Goal: Ask a question: Seek information or help from site administrators or community

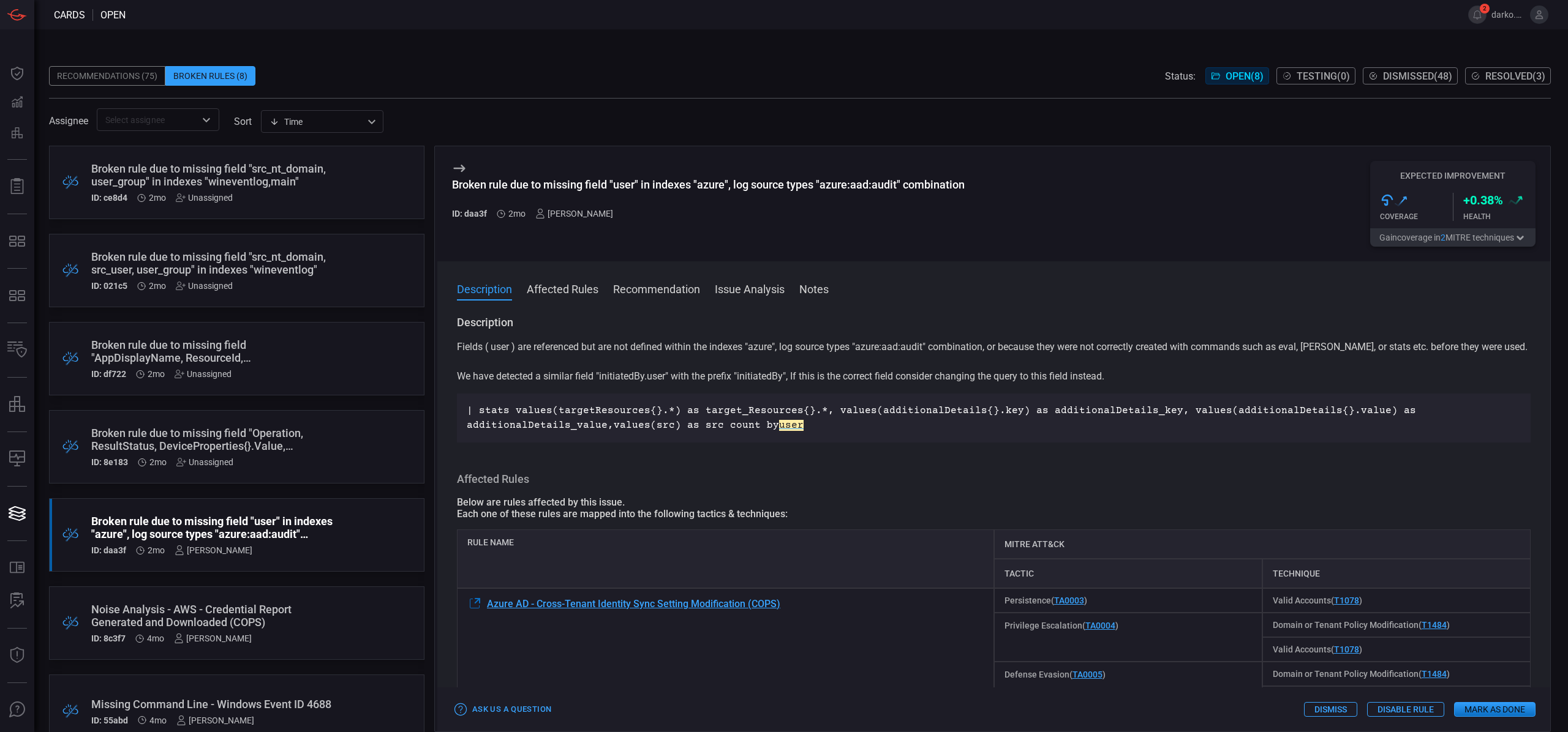
scroll to position [23, 0]
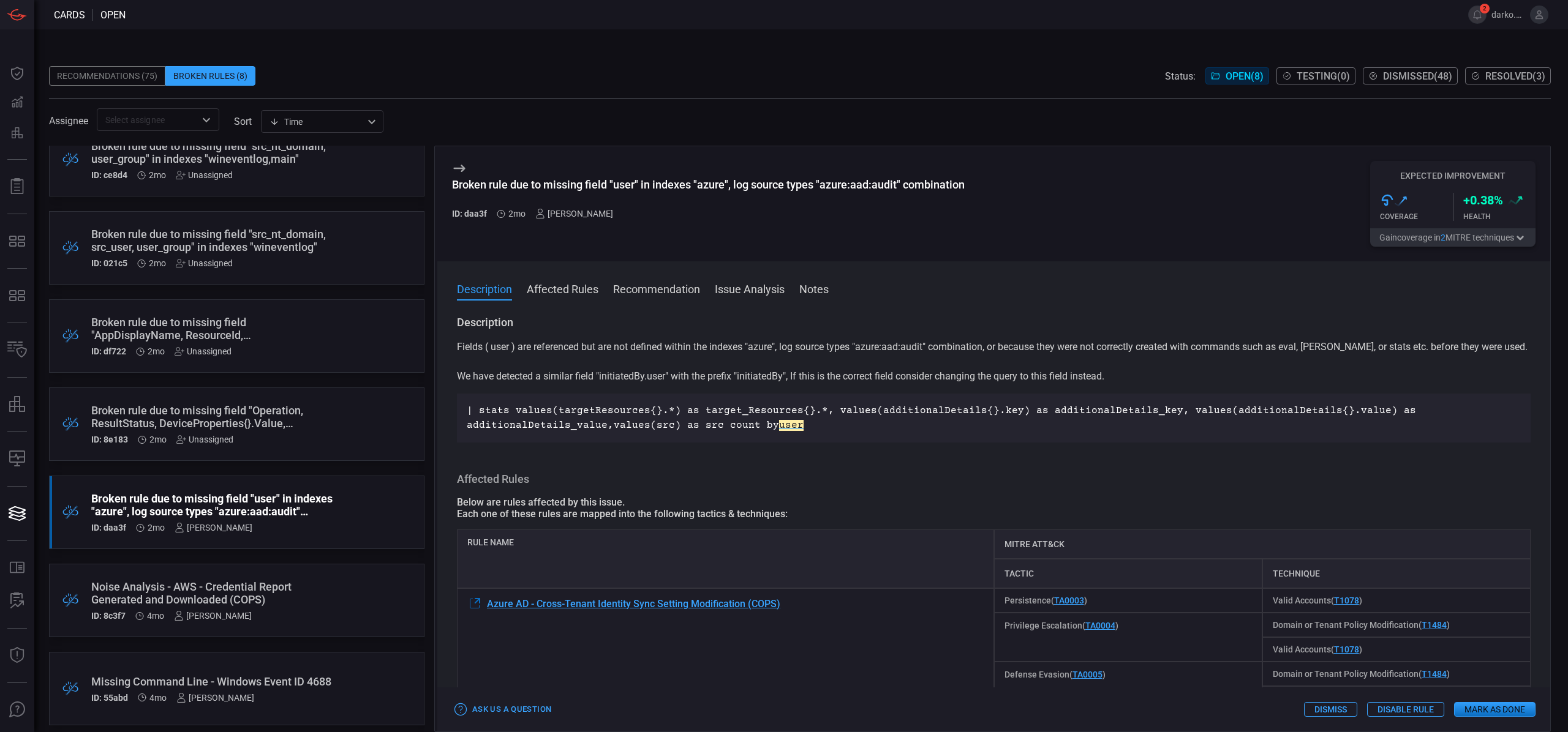
drag, startPoint x: 642, startPoint y: 390, endPoint x: 634, endPoint y: 379, distance: 13.6
click at [641, 390] on div "Fields ( user ) are referenced but are not defined within the indexes "azure", …" at bounding box center [993, 391] width 1074 height 103
click at [634, 379] on p "Fields ( user ) are referenced but are not defined within the indexes "azure", …" at bounding box center [993, 362] width 1074 height 44
click at [658, 377] on p "Fields ( user ) are referenced but are not defined within the indexes "azure", …" at bounding box center [993, 362] width 1074 height 44
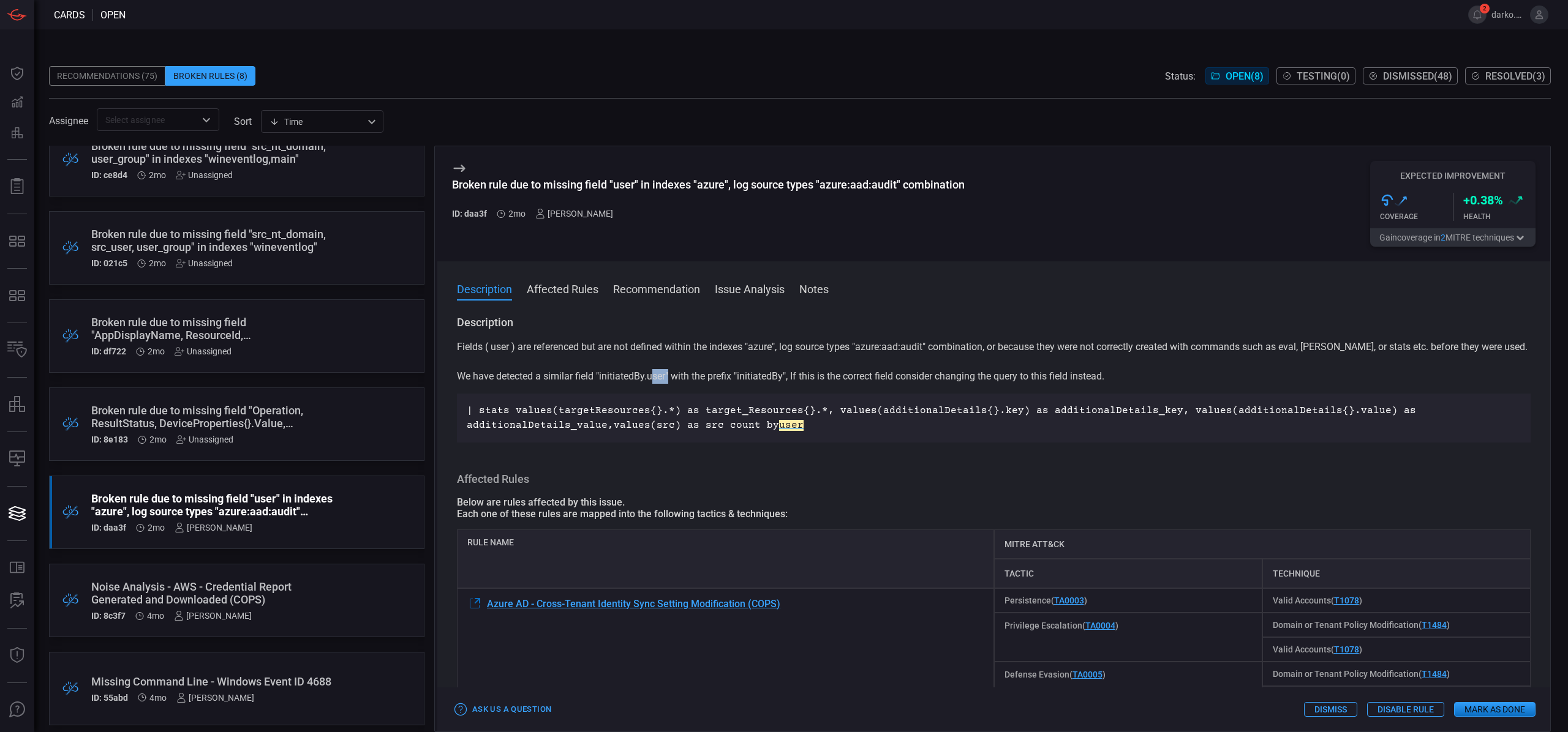
click at [658, 377] on p "Fields ( user ) are referenced but are not defined within the indexes "azure", …" at bounding box center [993, 362] width 1074 height 44
copy p "user"
click at [772, 311] on span at bounding box center [994, 305] width 1113 height 19
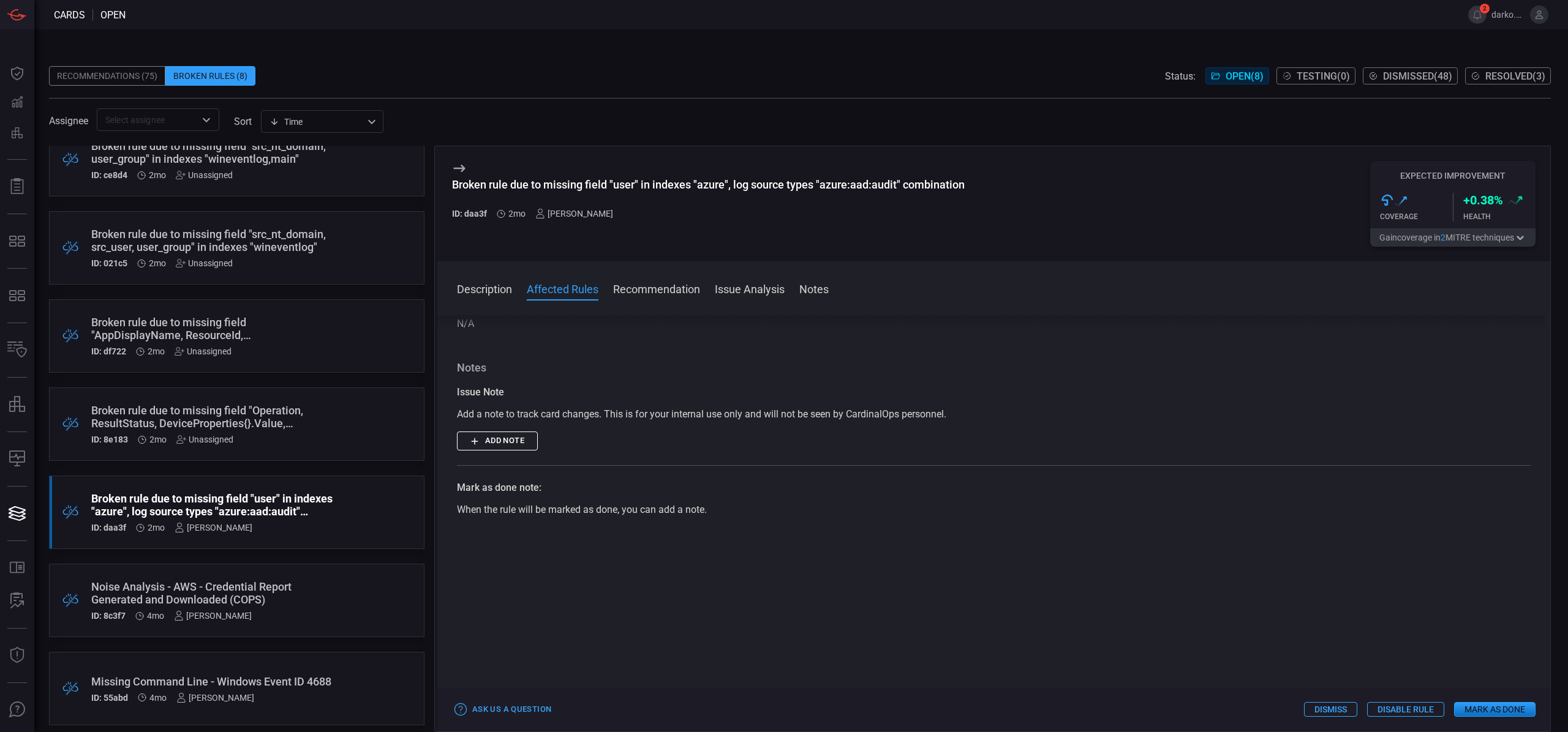
scroll to position [644, 0]
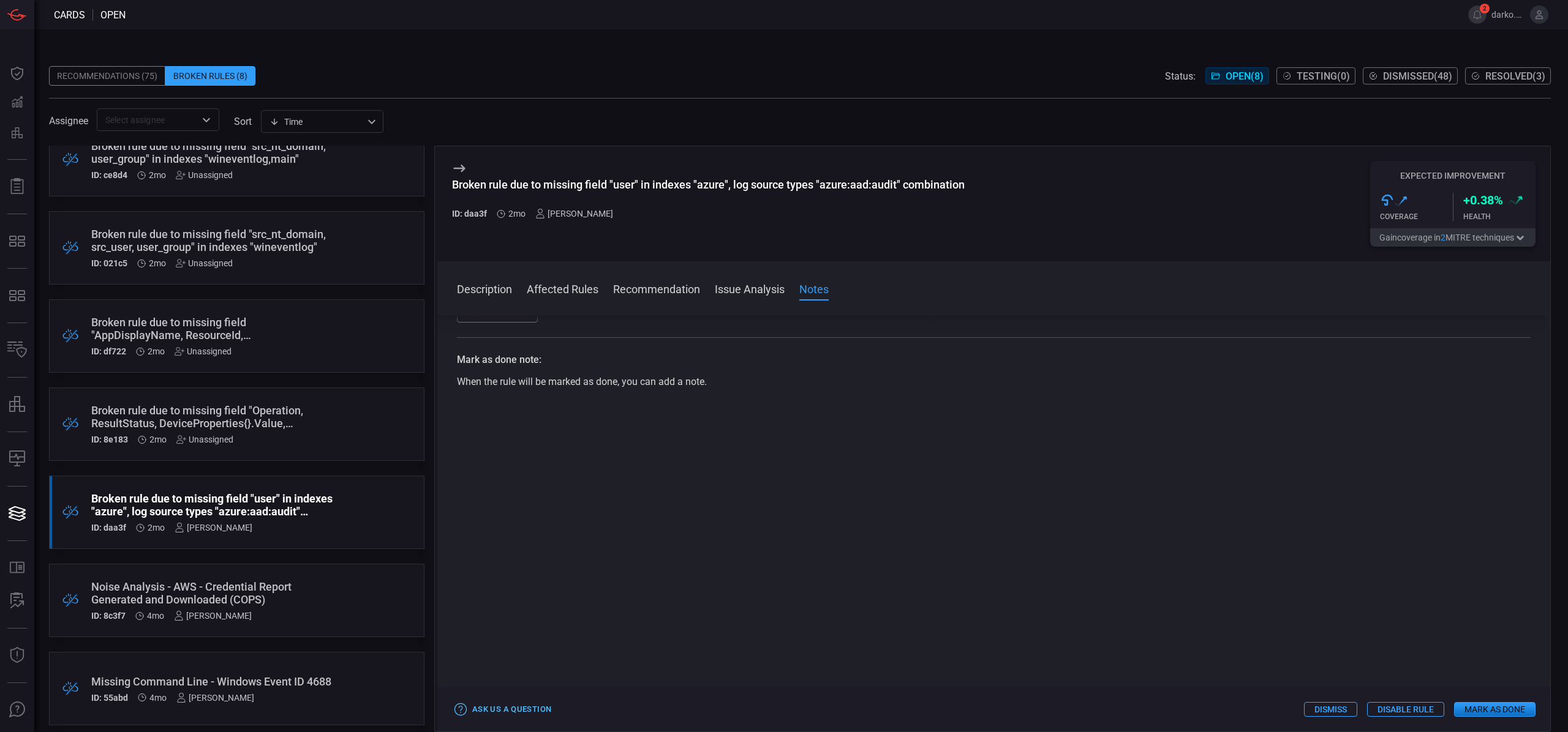
click at [507, 707] on button "Ask Us a Question" at bounding box center [503, 709] width 103 height 19
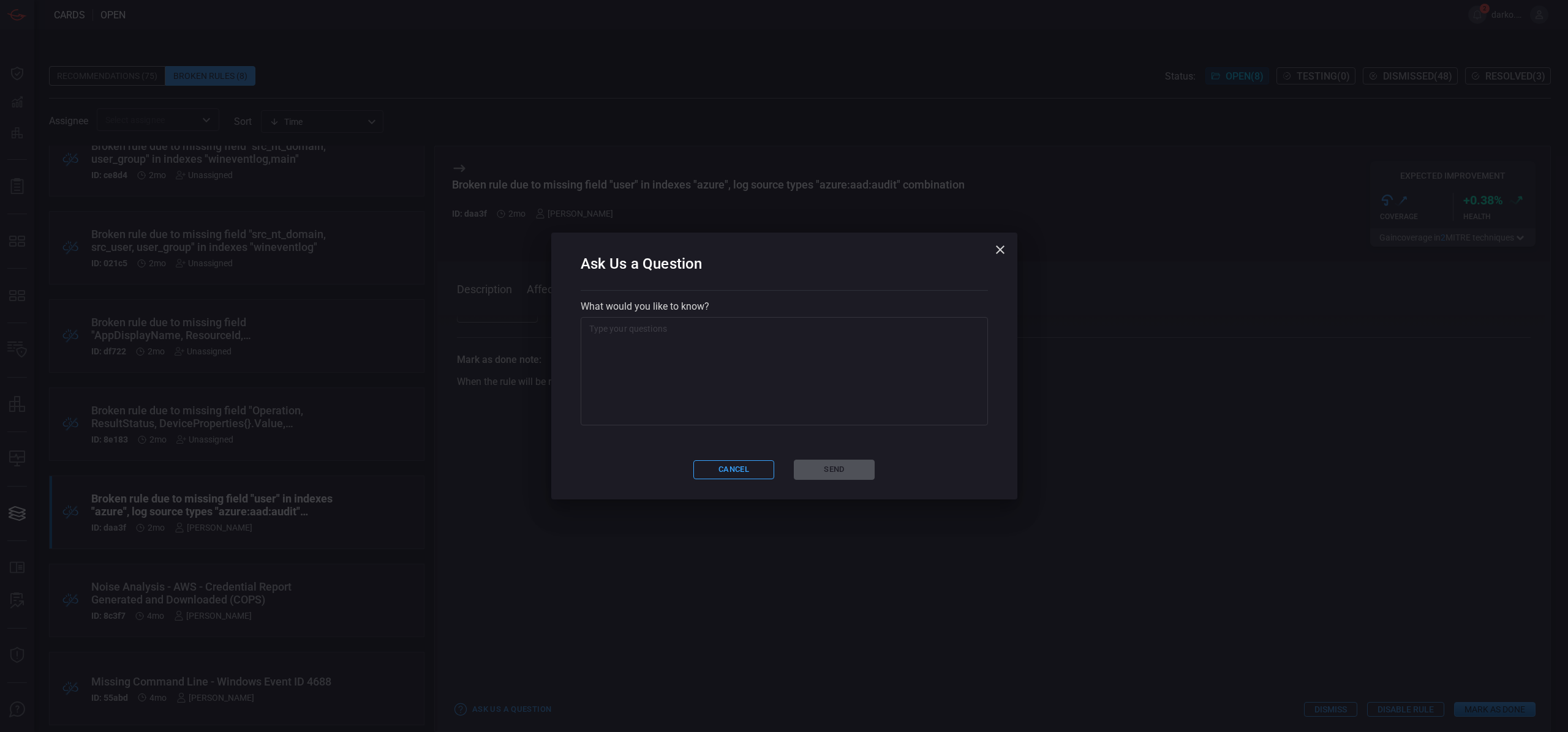
click at [647, 402] on textarea at bounding box center [784, 372] width 390 height 98
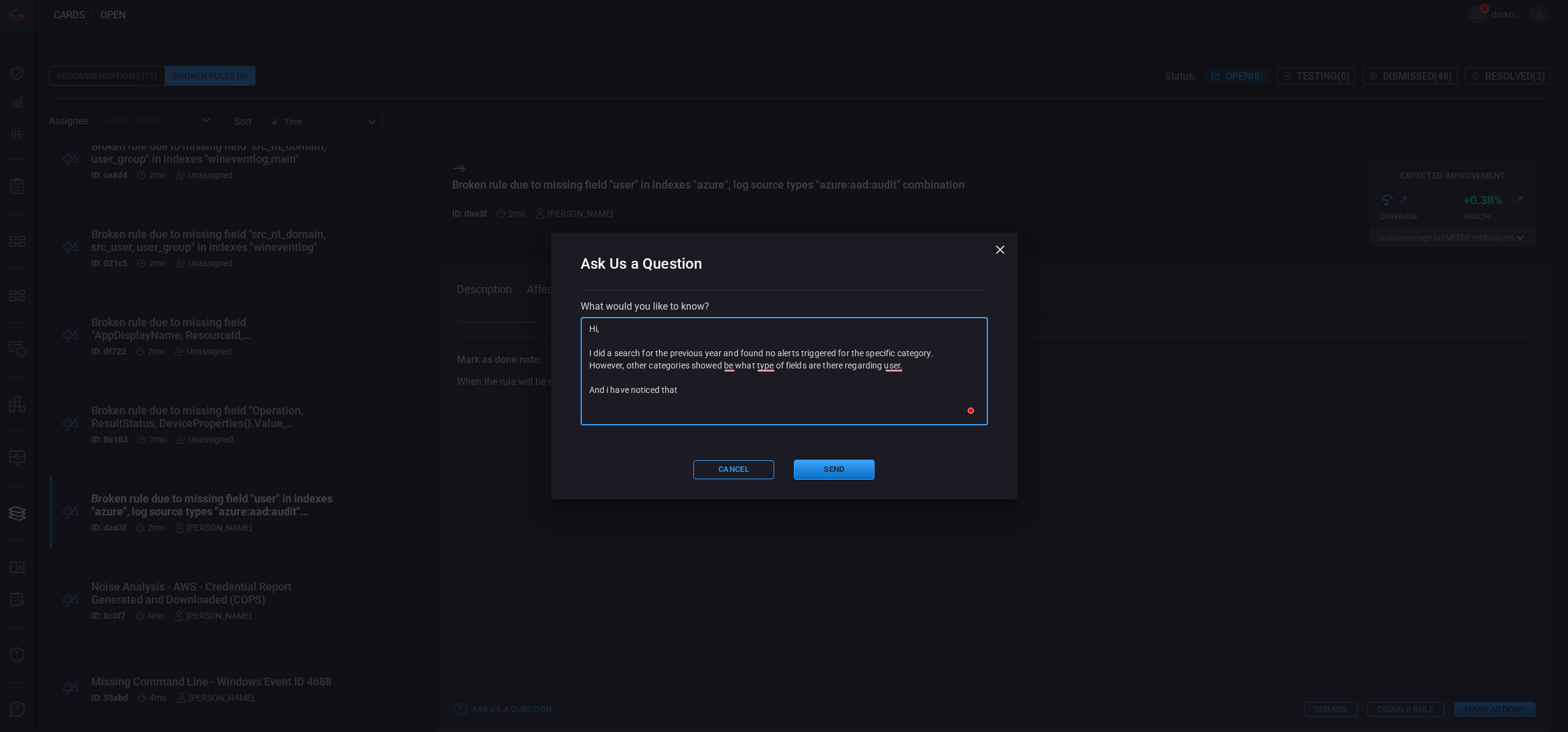
paste textarea "initiatedBy.user"
paste textarea "initiatedBy.user.userPrincipalName"
click at [758, 382] on textarea "Hi, I did a search for the previous year and found no alerts triggered for the …" at bounding box center [784, 372] width 390 height 98
drag, startPoint x: 739, startPoint y: 390, endPoint x: 685, endPoint y: 392, distance: 54.0
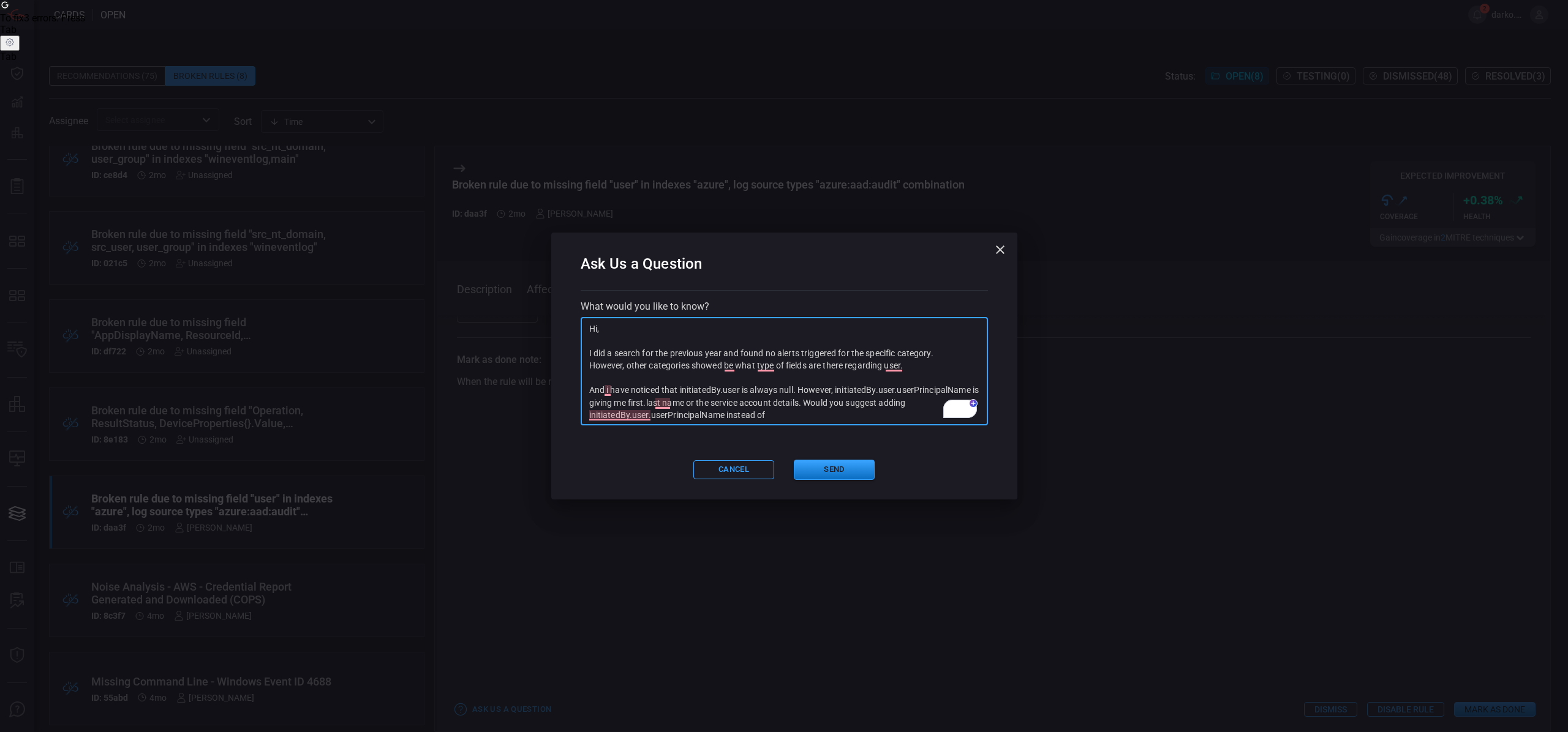
click at [680, 391] on textarea "Hi, I did a search for the previous year and found no alerts triggered for the …" at bounding box center [784, 372] width 390 height 98
click at [801, 416] on textarea "Hi, I did a search for the previous year and found no alerts triggered for the …" at bounding box center [784, 372] width 390 height 98
paste textarea "initiatedBy.user"
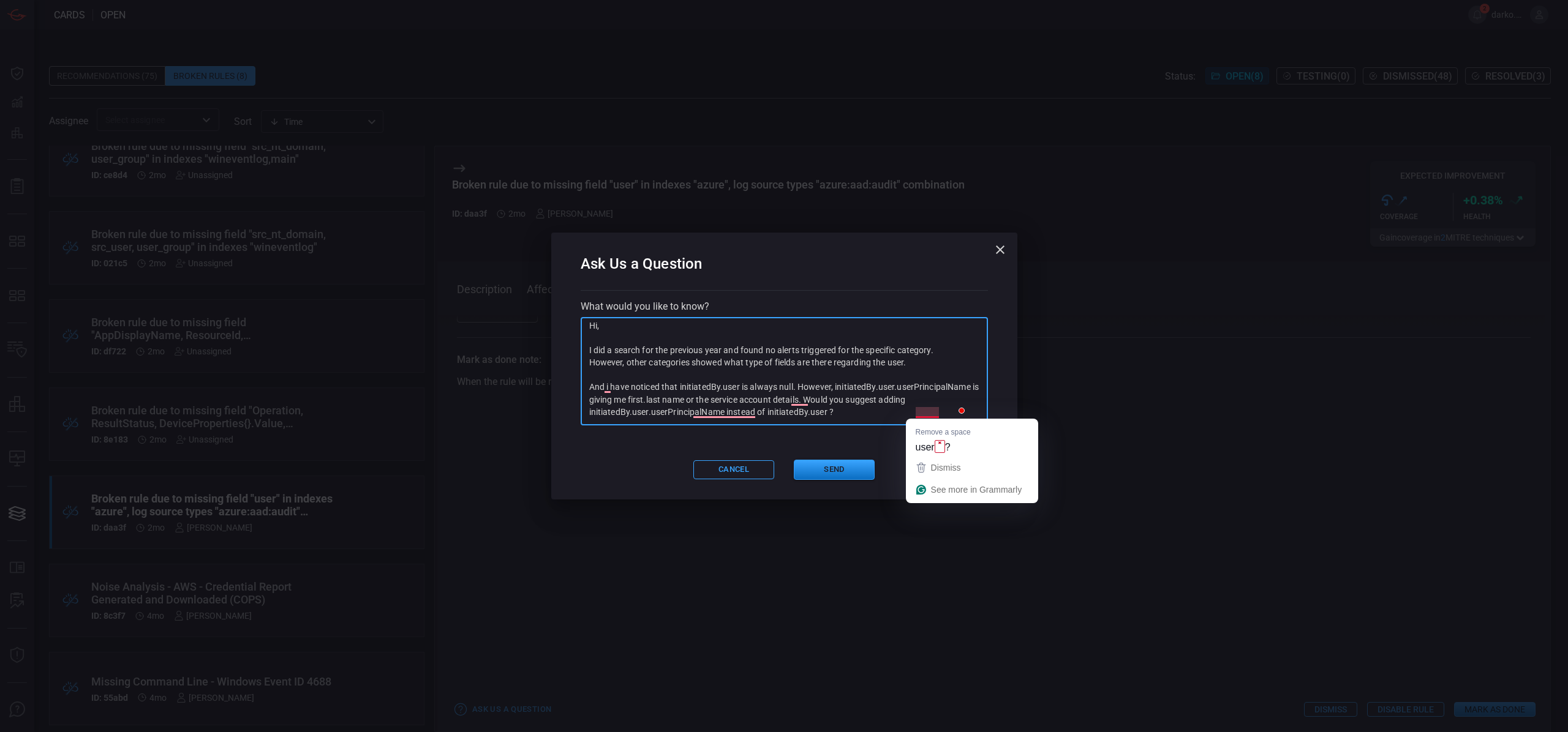
scroll to position [25, 0]
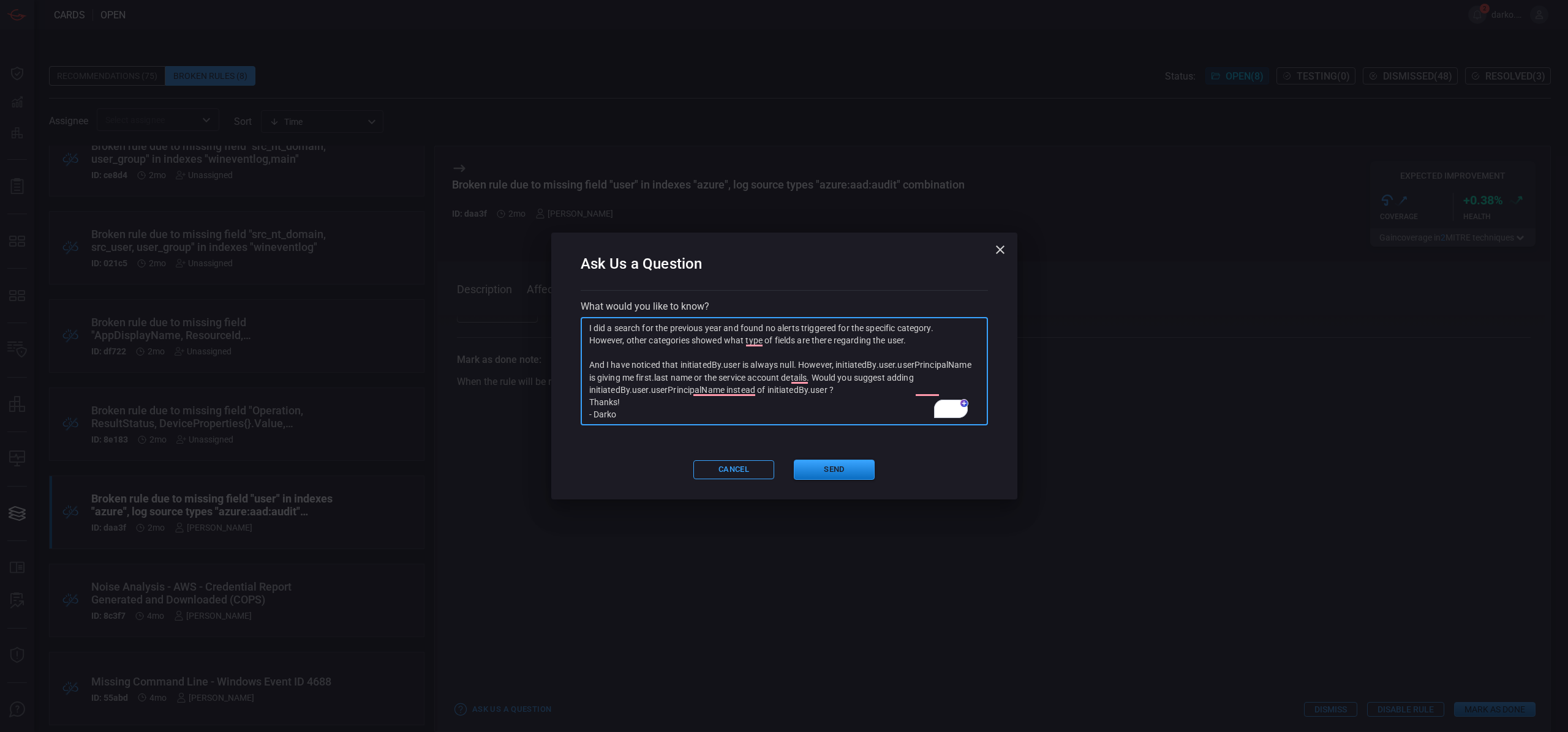
click at [635, 402] on textarea "Hi, I did a search for the previous year and found no alerts triggered for the …" at bounding box center [784, 372] width 390 height 98
click at [955, 386] on textarea "Hi, I did a search for the previous year and found no alerts triggered for the …" at bounding box center [784, 372] width 390 height 98
type textarea "Hi, I did a search for the previous year and found no alerts triggered for the …"
click at [844, 471] on button "Send" at bounding box center [834, 469] width 81 height 20
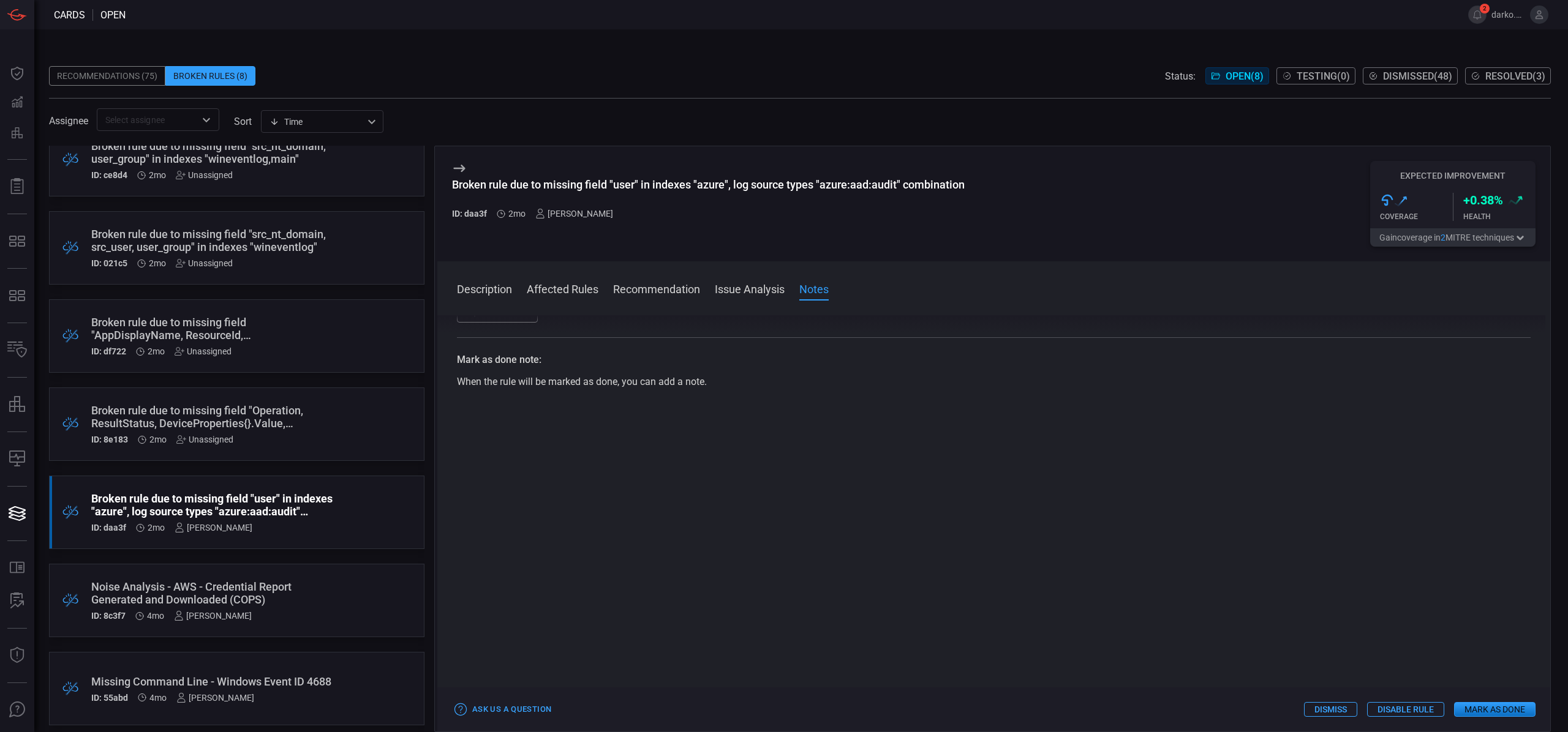
click at [232, 425] on div "Broken rule due to missing field "Operation, ResultStatus, DeviceProperties{}.V…" at bounding box center [213, 417] width 245 height 26
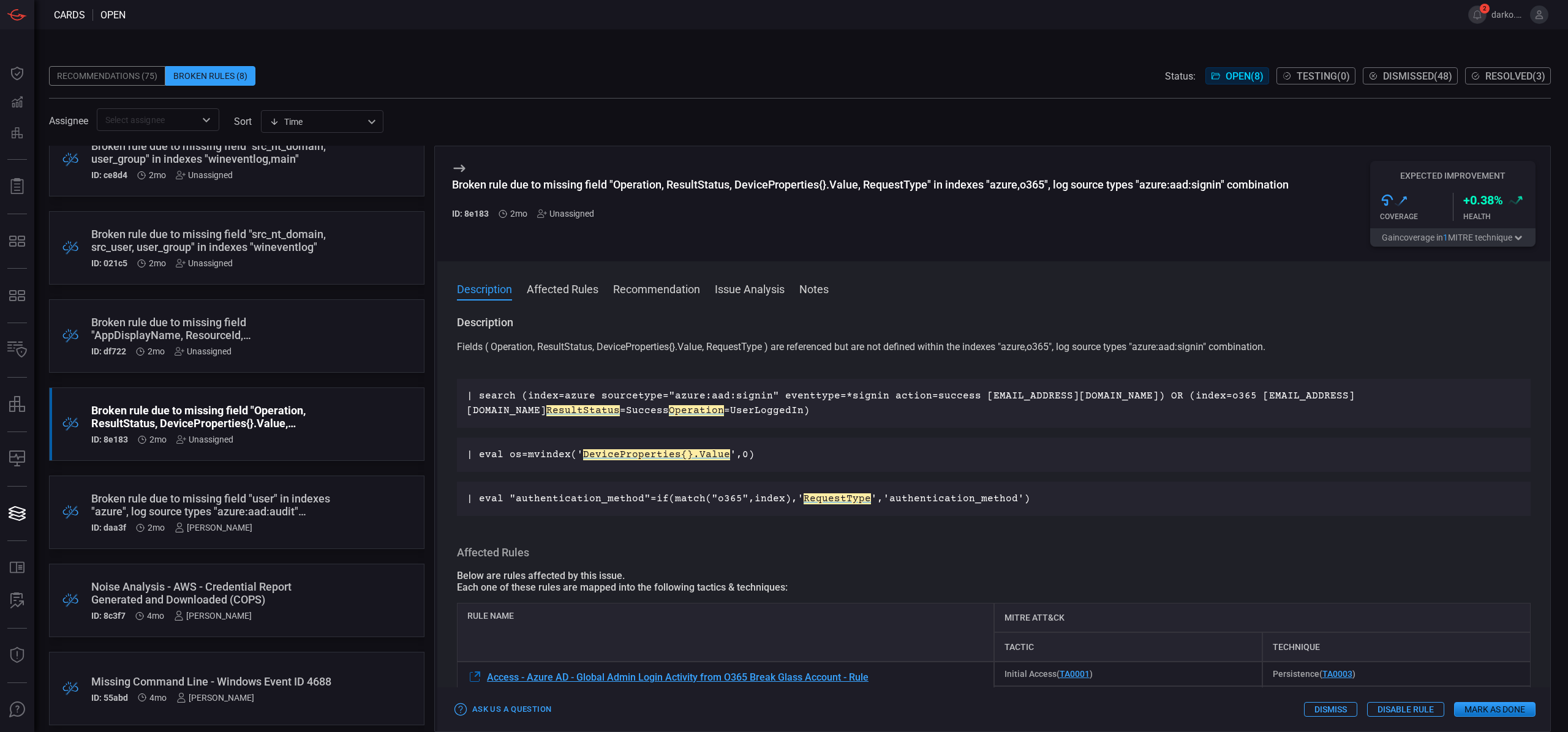
click at [566, 217] on div "Unassigned" at bounding box center [566, 213] width 57 height 10
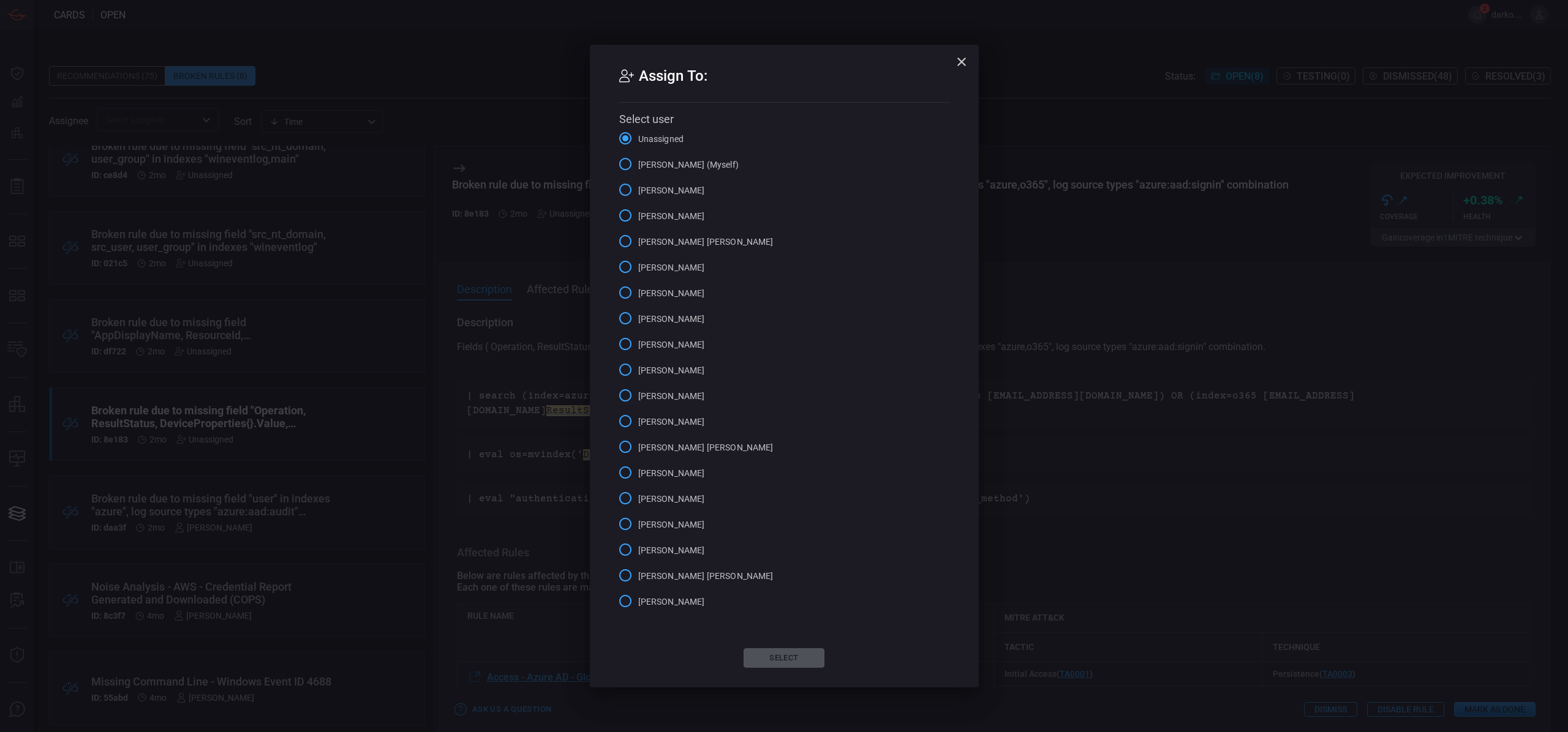
click at [676, 167] on span "[PERSON_NAME] (Myself)" at bounding box center [688, 165] width 101 height 13
click at [638, 167] on input "[PERSON_NAME] (Myself)" at bounding box center [625, 164] width 26 height 26
click at [802, 664] on button "Select" at bounding box center [784, 658] width 81 height 19
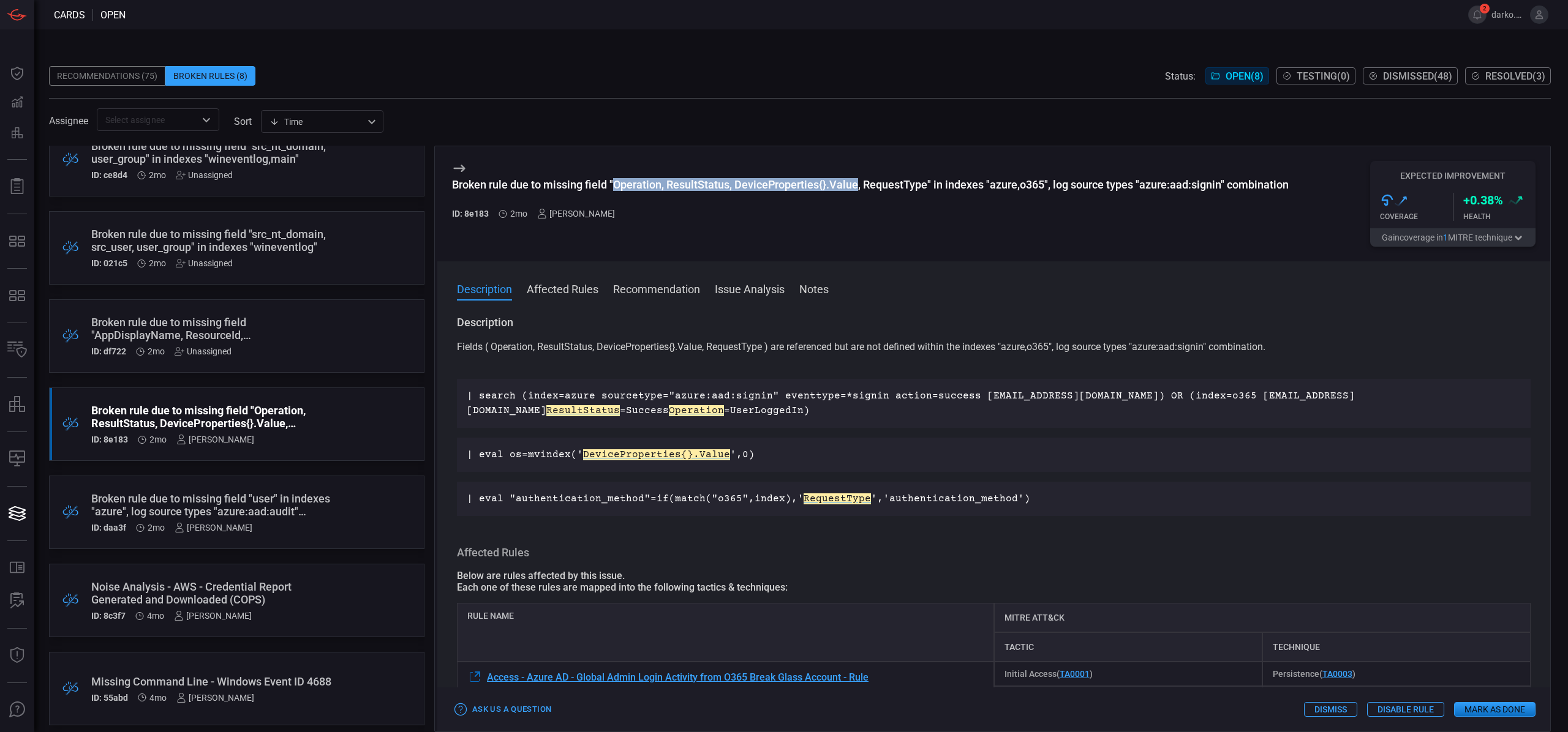
drag, startPoint x: 628, startPoint y: 183, endPoint x: 857, endPoint y: 179, distance: 229.0
click at [857, 179] on div "Broken rule due to missing field "Operation, ResultStatus, DeviceProperties{}.V…" at bounding box center [871, 185] width 837 height 13
copy div "Operation, ResultStatus, DeviceProperties{}.Value"
click at [677, 536] on div "Description Fields ( Operation, ResultStatus, DeviceProperties{}.Value, Request…" at bounding box center [994, 521] width 1113 height 412
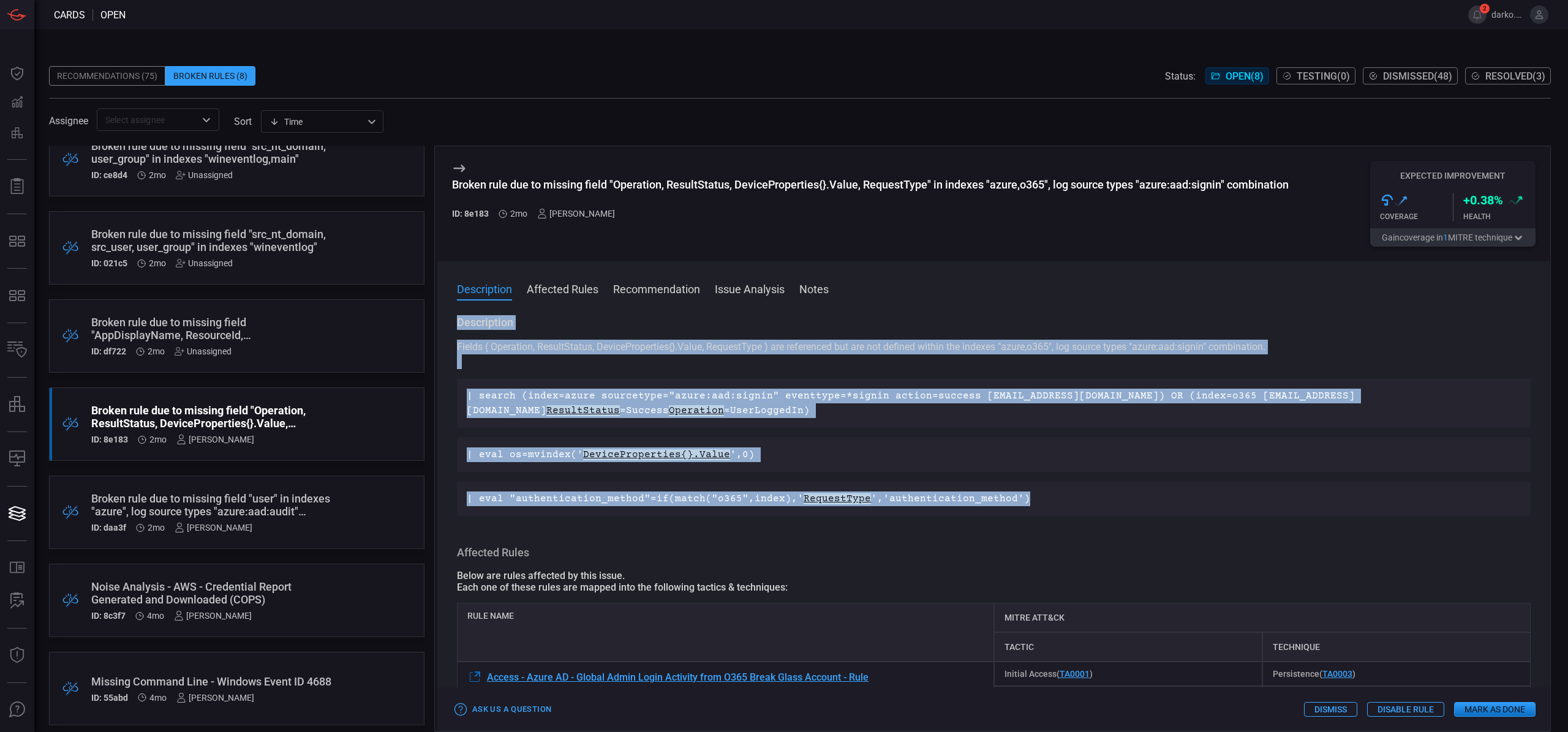
drag, startPoint x: 1021, startPoint y: 500, endPoint x: 453, endPoint y: 308, distance: 599.6
click at [454, 308] on div "Description Affected Rules Recommendation Issue Analysis Notes Description Fiel…" at bounding box center [994, 496] width 1113 height 470
copy div "Description Fields ( Operation, ResultStatus, DeviceProperties{}.Value, Request…"
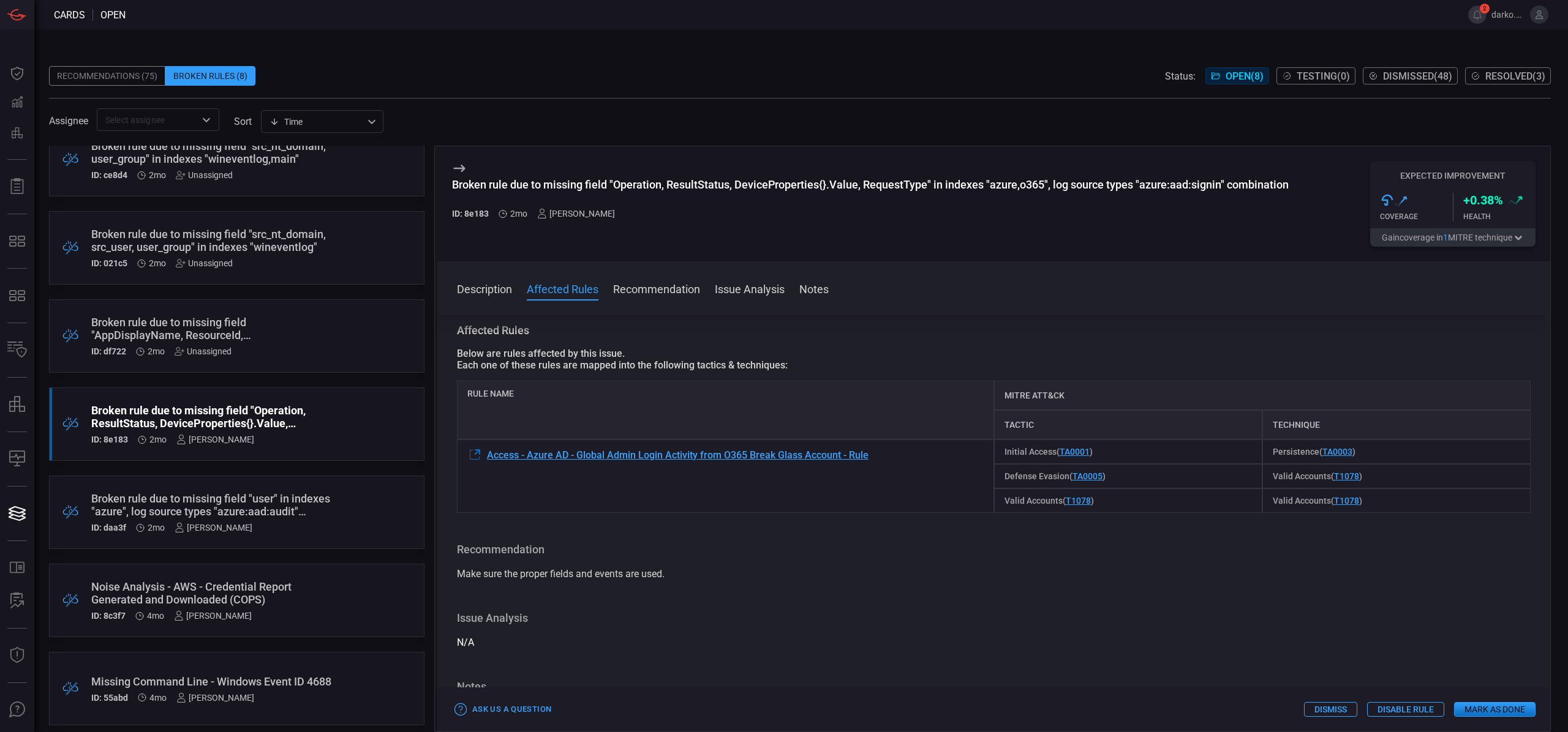
drag, startPoint x: 532, startPoint y: 330, endPoint x: 505, endPoint y: 330, distance: 27.0
click at [454, 327] on div "Description Fields ( Operation, ResultStatus, DeviceProperties{}.Value, Request…" at bounding box center [994, 521] width 1113 height 412
drag, startPoint x: 511, startPoint y: 330, endPoint x: 496, endPoint y: 334, distance: 15.5
click at [488, 331] on div "Description Fields ( Operation, ResultStatus, DeviceProperties{}.Value, Request…" at bounding box center [994, 521] width 1113 height 412
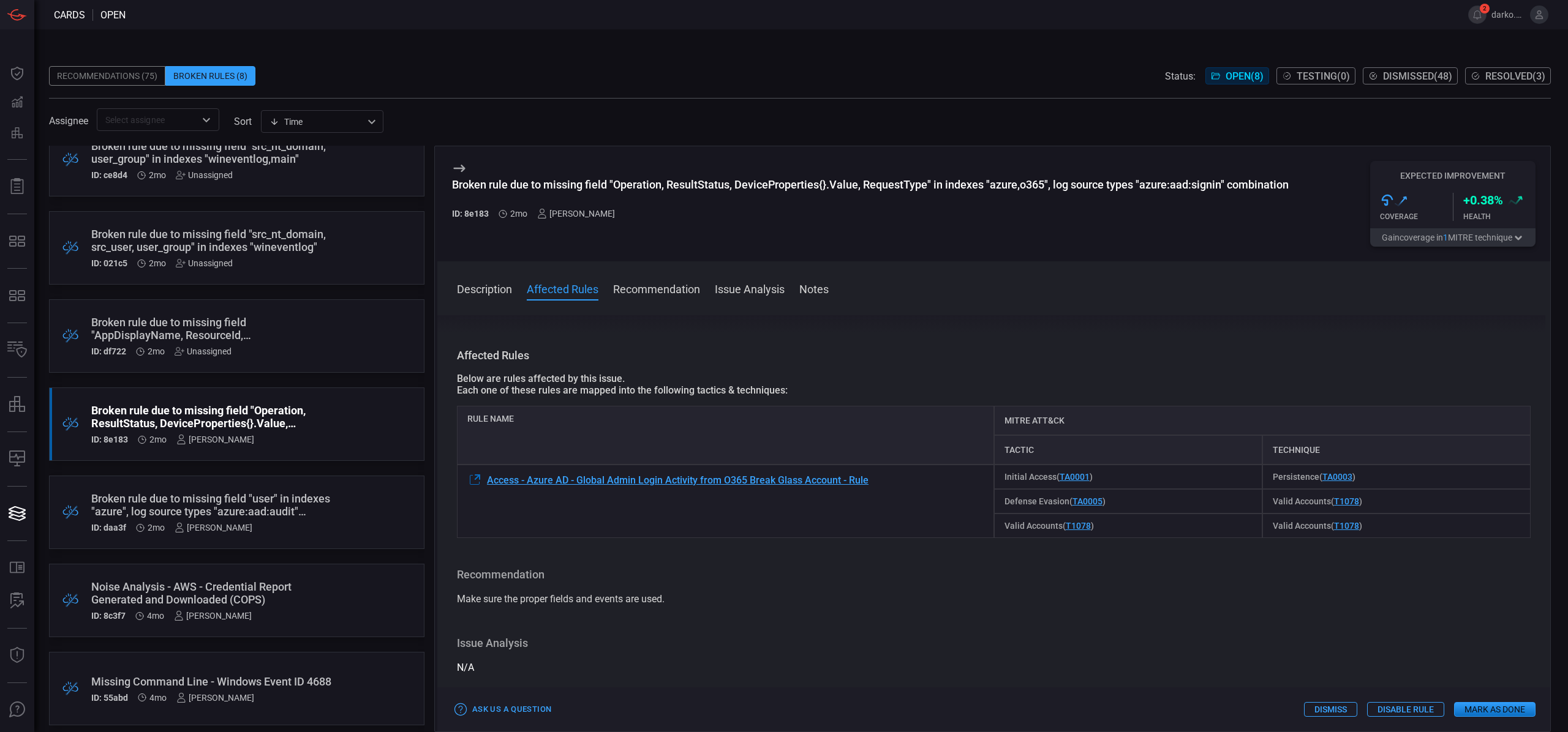
scroll to position [186, 0]
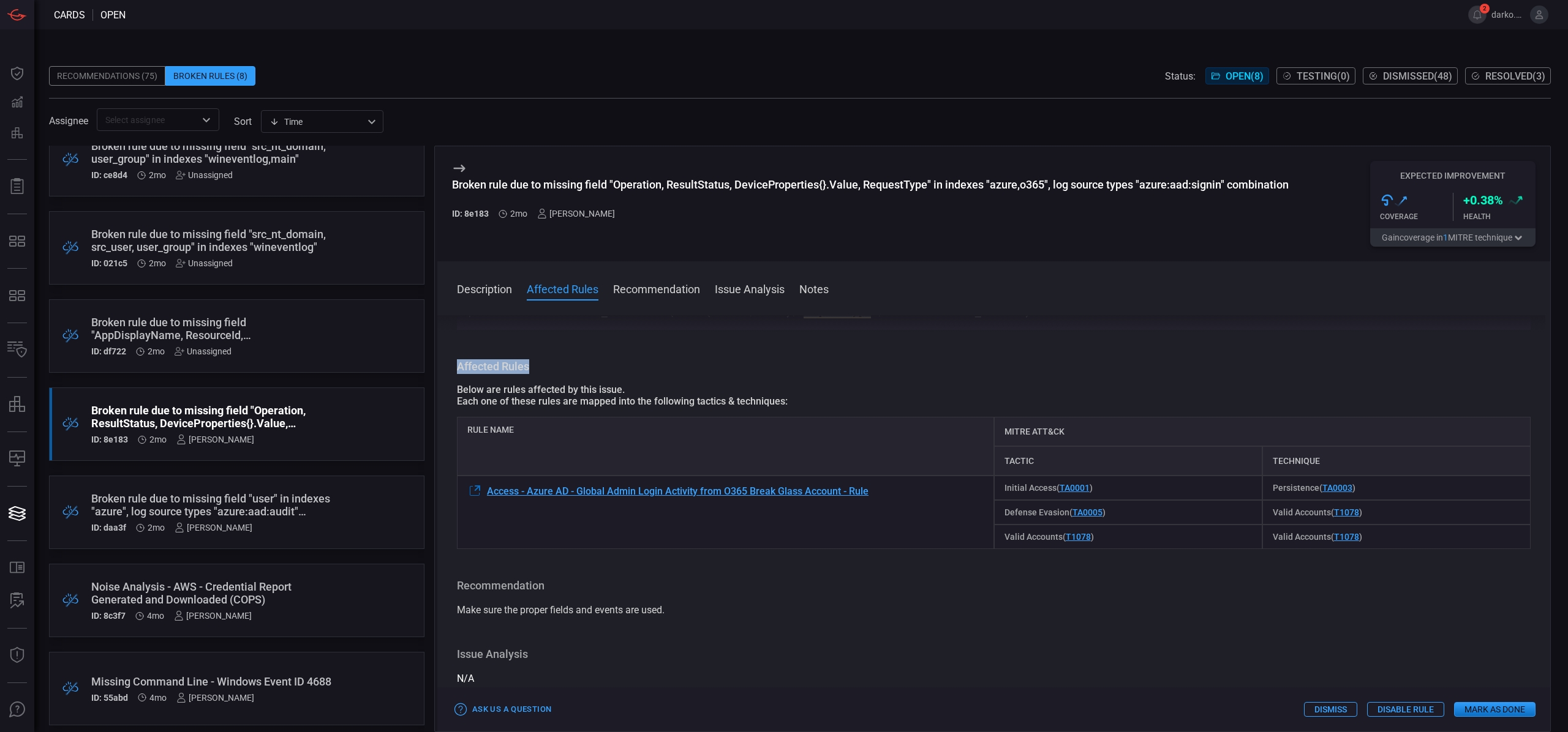
drag, startPoint x: 545, startPoint y: 362, endPoint x: 457, endPoint y: 360, distance: 88.0
click at [458, 360] on h3 "Affected Rules" at bounding box center [993, 366] width 1074 height 15
copy h3 "Affected Rules"
copy span "Access - Azure AD - Global Admin Login Activity from O365 Break Glass Account -…"
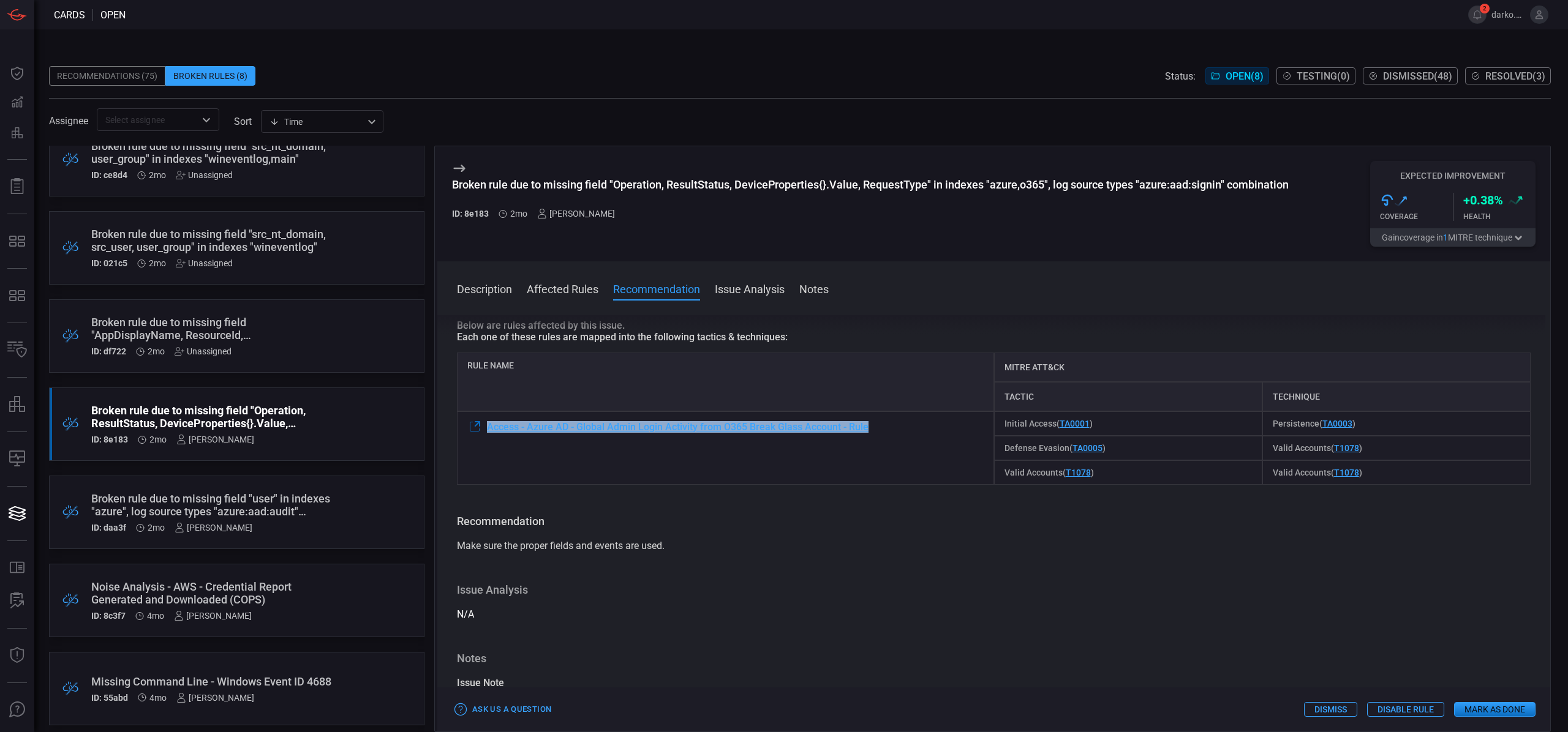
scroll to position [338, 0]
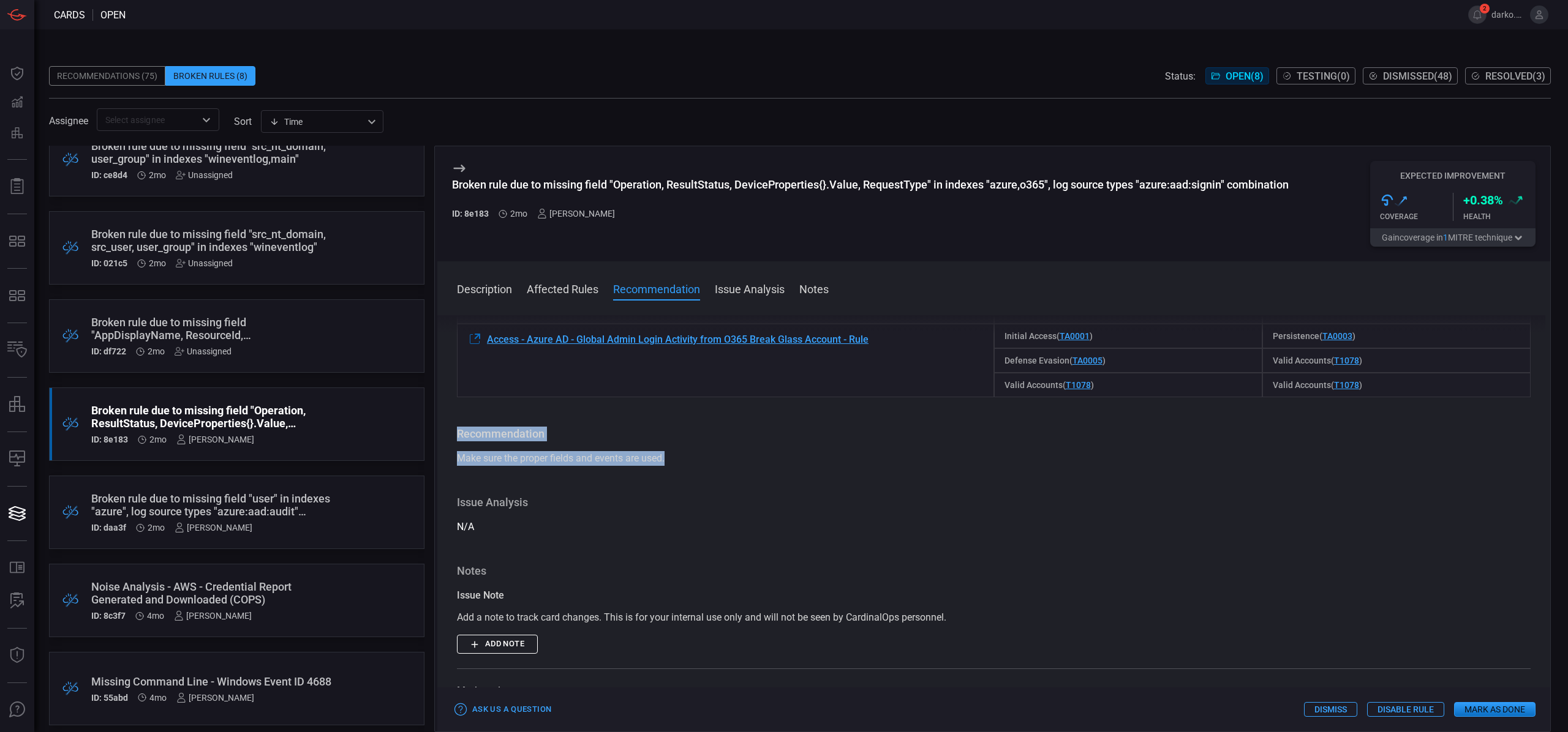
drag, startPoint x: 680, startPoint y: 459, endPoint x: 450, endPoint y: 432, distance: 231.6
click at [449, 432] on div "Description Fields ( Operation, ResultStatus, DeviceProperties{}.Value, Request…" at bounding box center [994, 521] width 1113 height 412
copy div "Recommendation Make sure the proper fields and events are used."
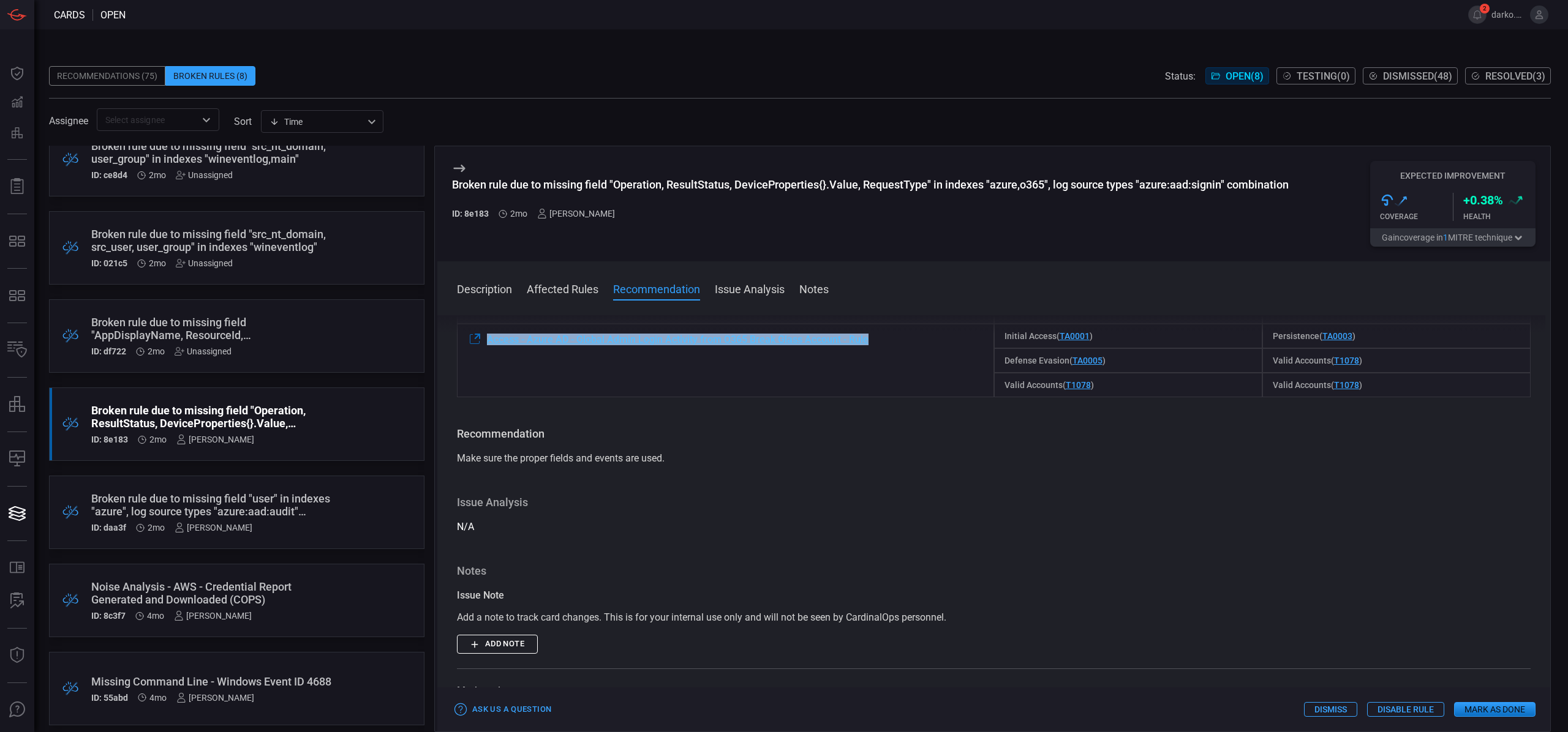
copy span "Access - Azure AD - Global Admin Login Activity from O365 Break Glass Account -…"
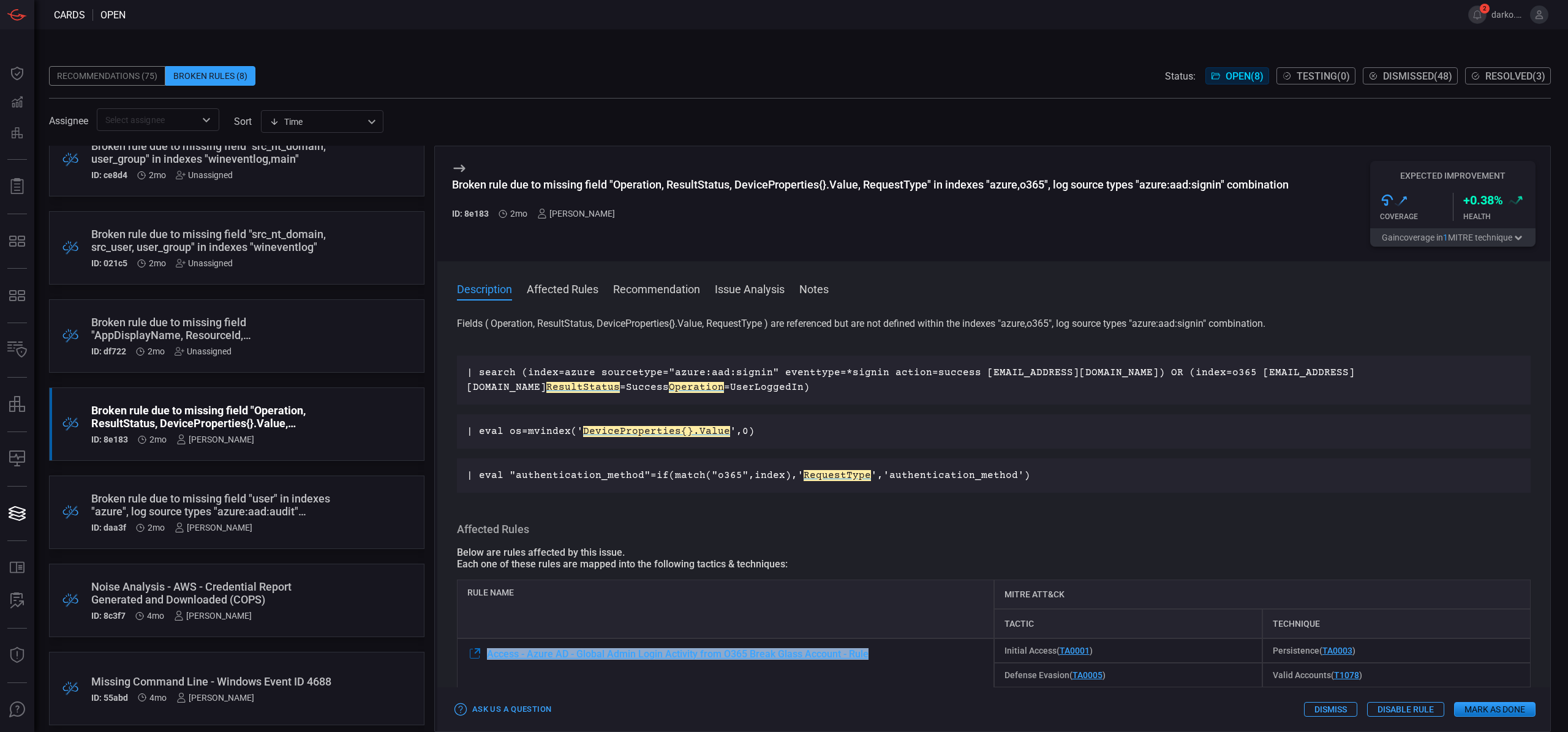
scroll to position [0, 0]
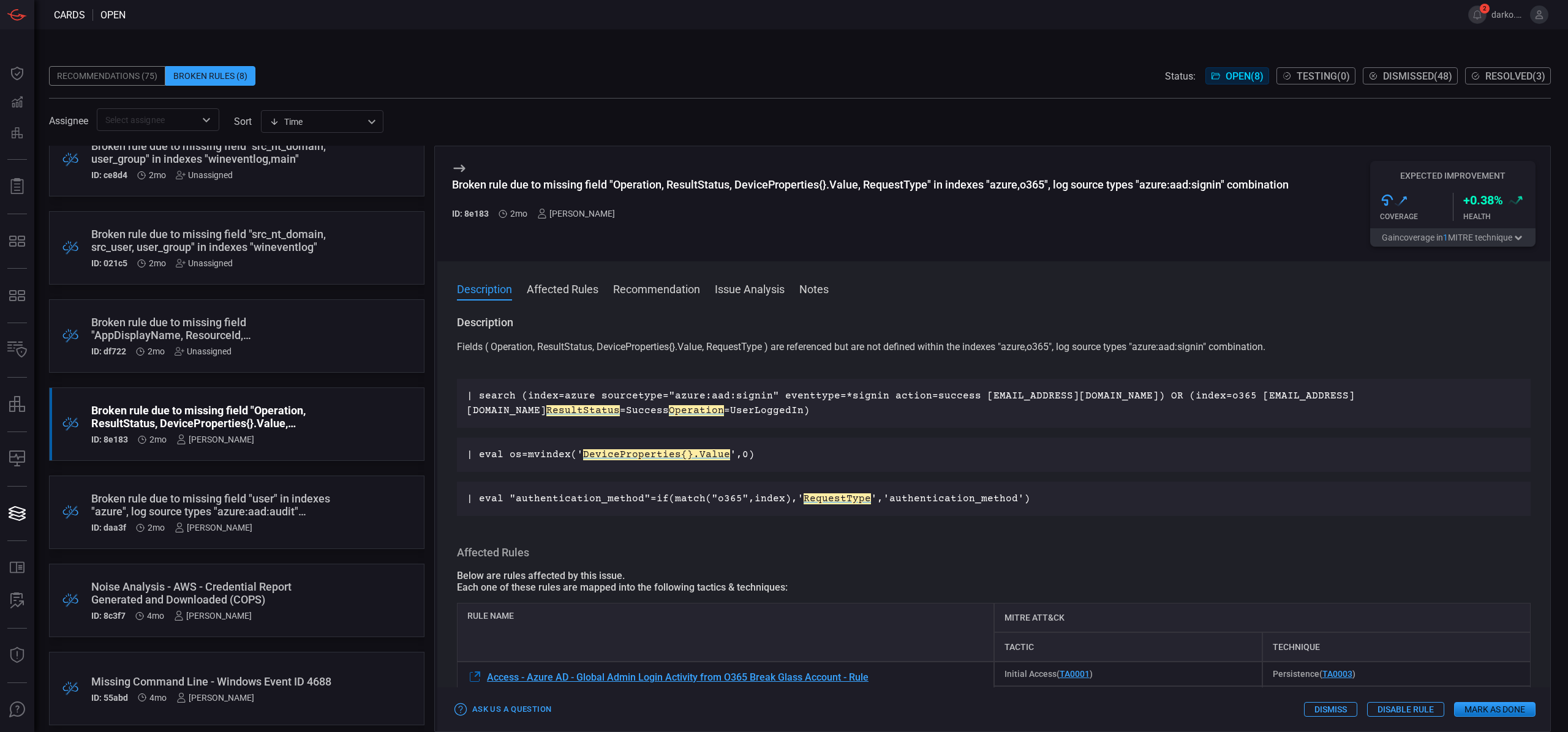
click at [808, 348] on p "Fields ( Operation, ResultStatus, DeviceProperties{}.Value, RequestType ) are r…" at bounding box center [993, 354] width 1074 height 29
click at [823, 357] on p "Fields ( Operation, ResultStatus, DeviceProperties{}.Value, RequestType ) are r…" at bounding box center [993, 354] width 1074 height 29
click at [727, 409] on p "| search (index=azure sourcetype="azure:aad:signin" eventtype=*signin action=su…" at bounding box center [994, 403] width 1054 height 29
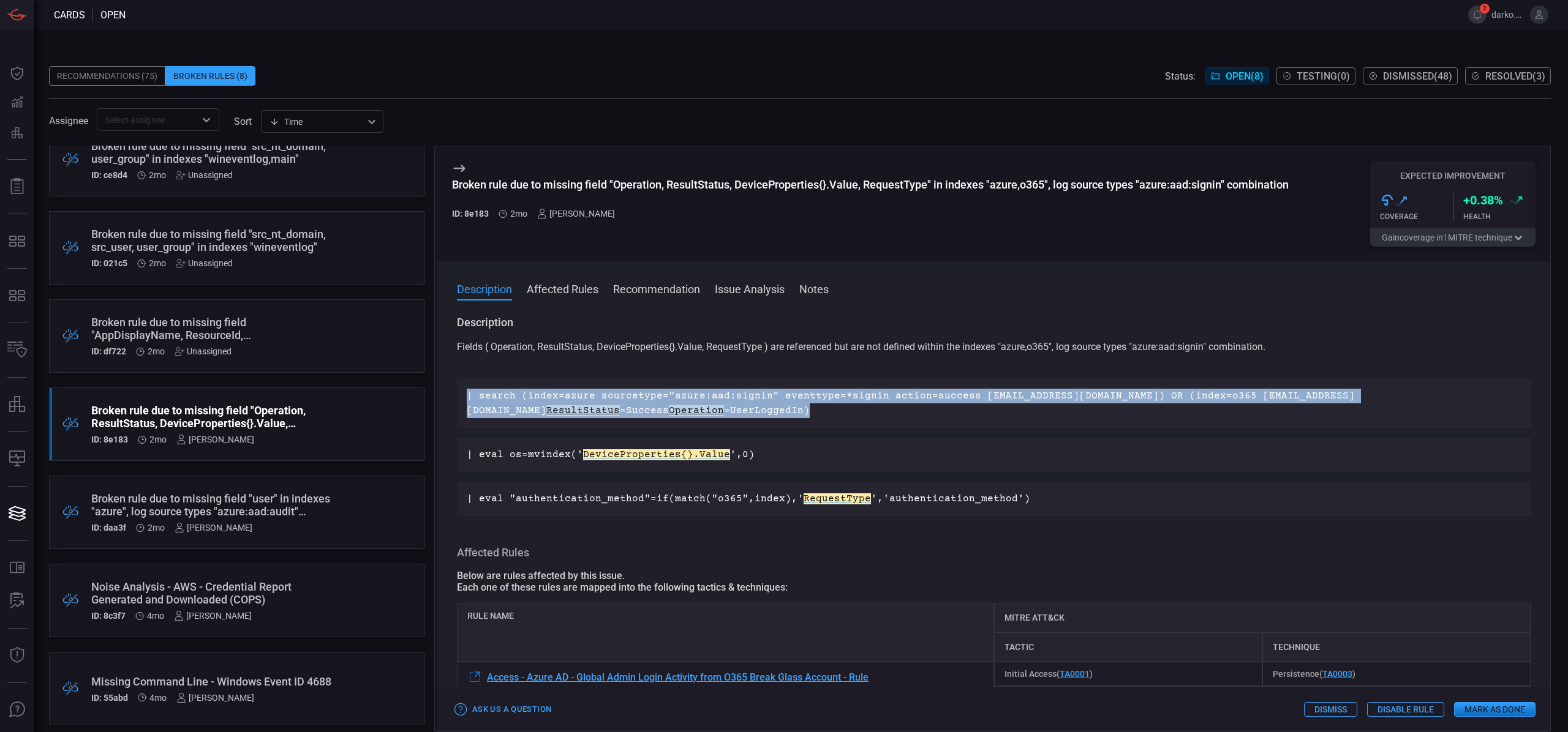
drag, startPoint x: 728, startPoint y: 410, endPoint x: 466, endPoint y: 396, distance: 262.4
click at [467, 396] on p "| search (index=azure sourcetype="azure:aad:signin" eventtype=*signin action=su…" at bounding box center [994, 403] width 1054 height 29
copy p "| search (index=azure sourcetype="azure:aad:signin" eventtype=*signin action=su…"
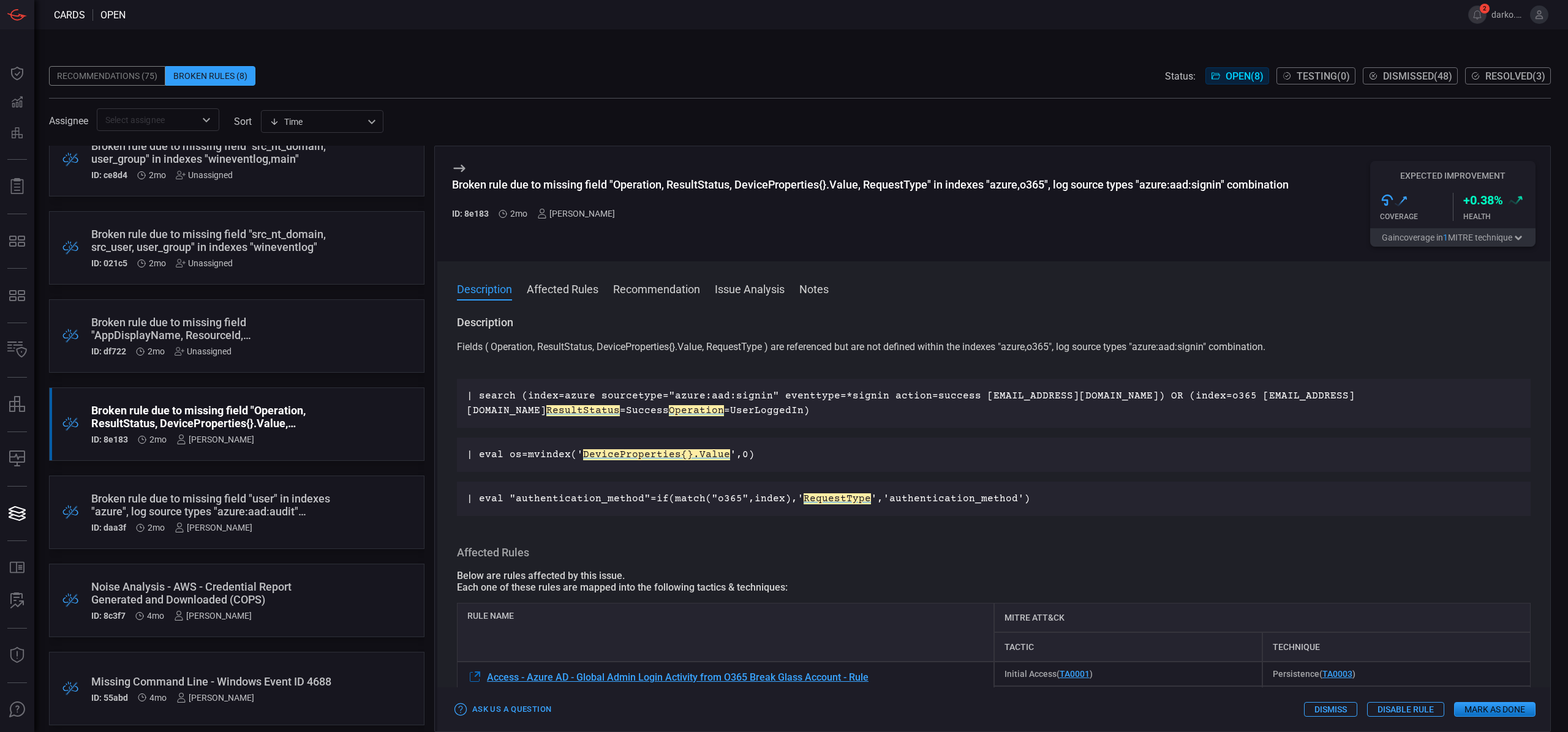
click at [1021, 505] on p "| eval "authentication_method"=if(match("o365",index),' RequestType ','authenti…" at bounding box center [994, 499] width 1054 height 15
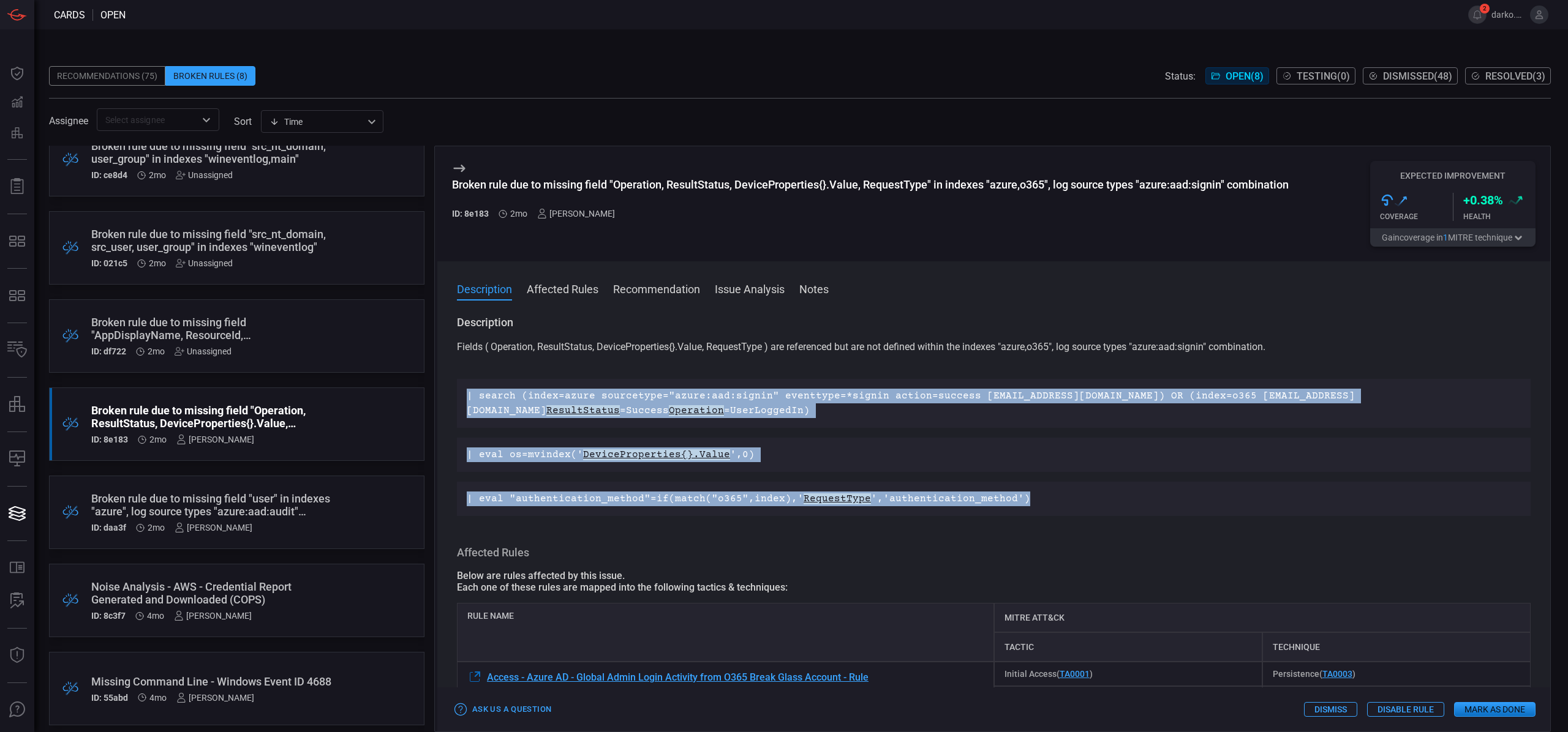
drag, startPoint x: 1017, startPoint y: 498, endPoint x: 445, endPoint y: 381, distance: 583.8
click at [445, 381] on div "Description Fields ( Operation, ResultStatus, DeviceProperties{}.Value, Request…" at bounding box center [994, 521] width 1113 height 412
copy div "| search (index=azure sourcetype="azure:aad:signin" eventtype=*signin action=su…"
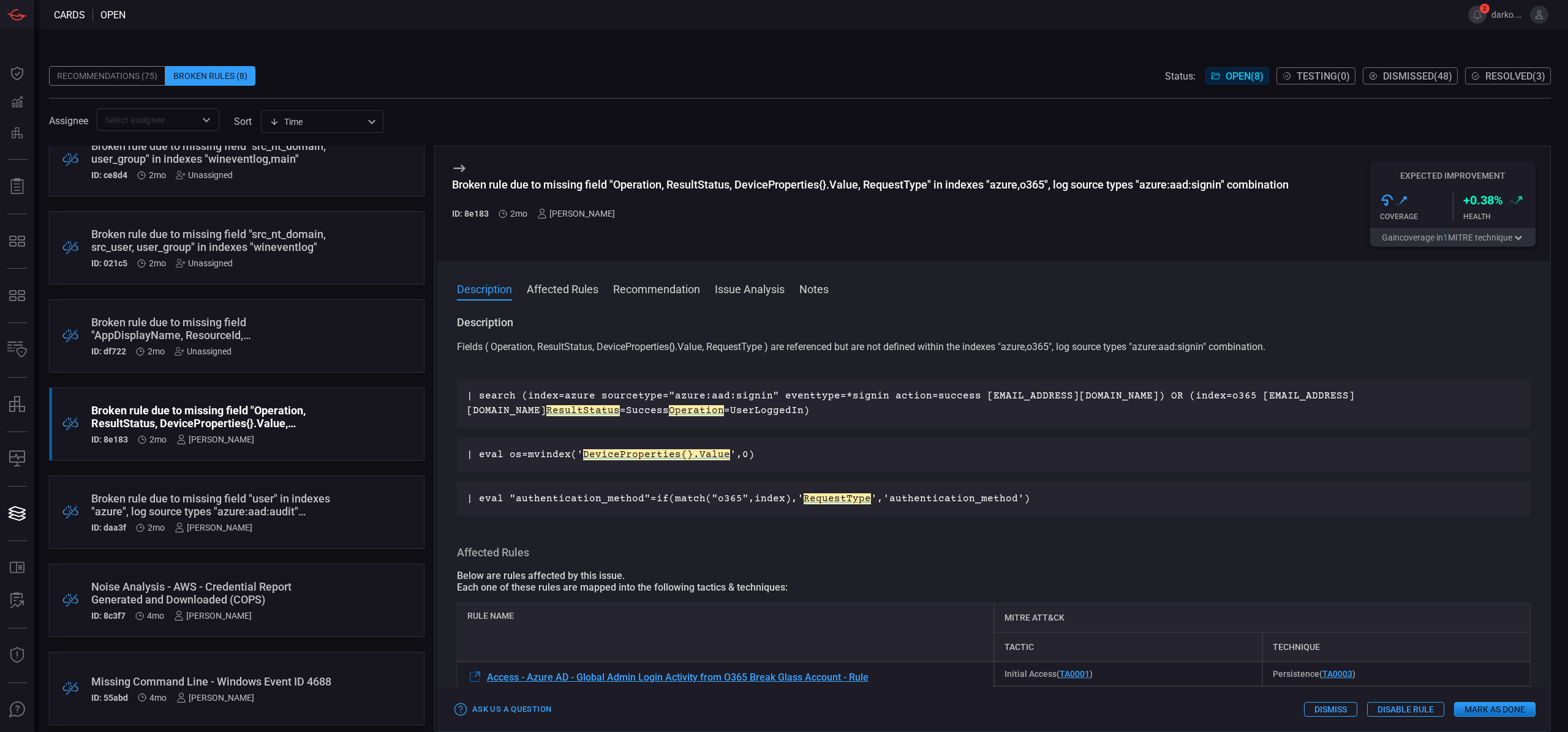
click at [939, 459] on p "| eval os=mvindex(' DeviceProperties{}.Value ',0)" at bounding box center [994, 455] width 1054 height 15
click at [931, 451] on p "| eval os=mvindex(' DeviceProperties{}.Value ',0)" at bounding box center [994, 455] width 1054 height 15
click at [584, 287] on button "Affected Rules" at bounding box center [562, 288] width 71 height 15
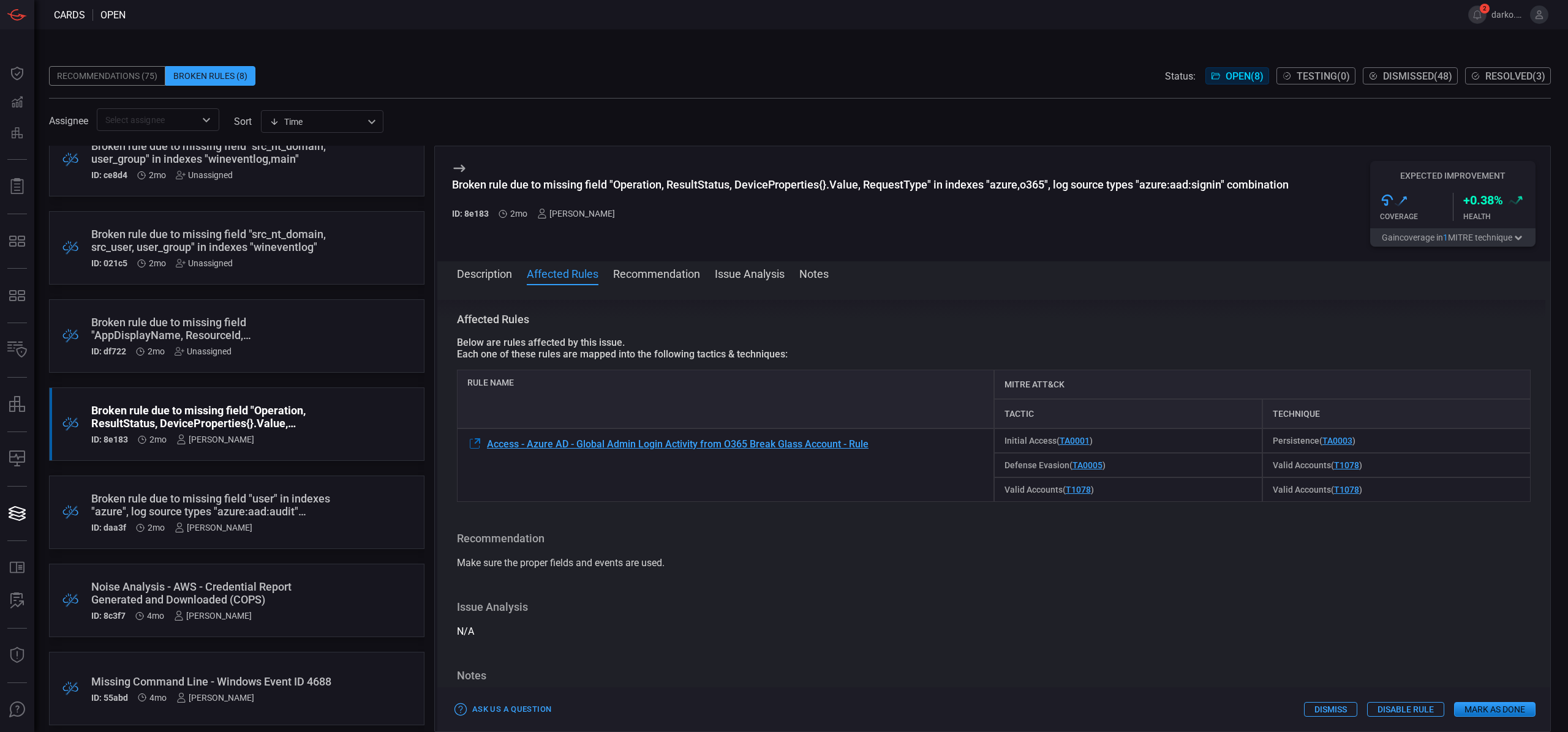
click at [654, 276] on button "Recommendation" at bounding box center [657, 273] width 87 height 15
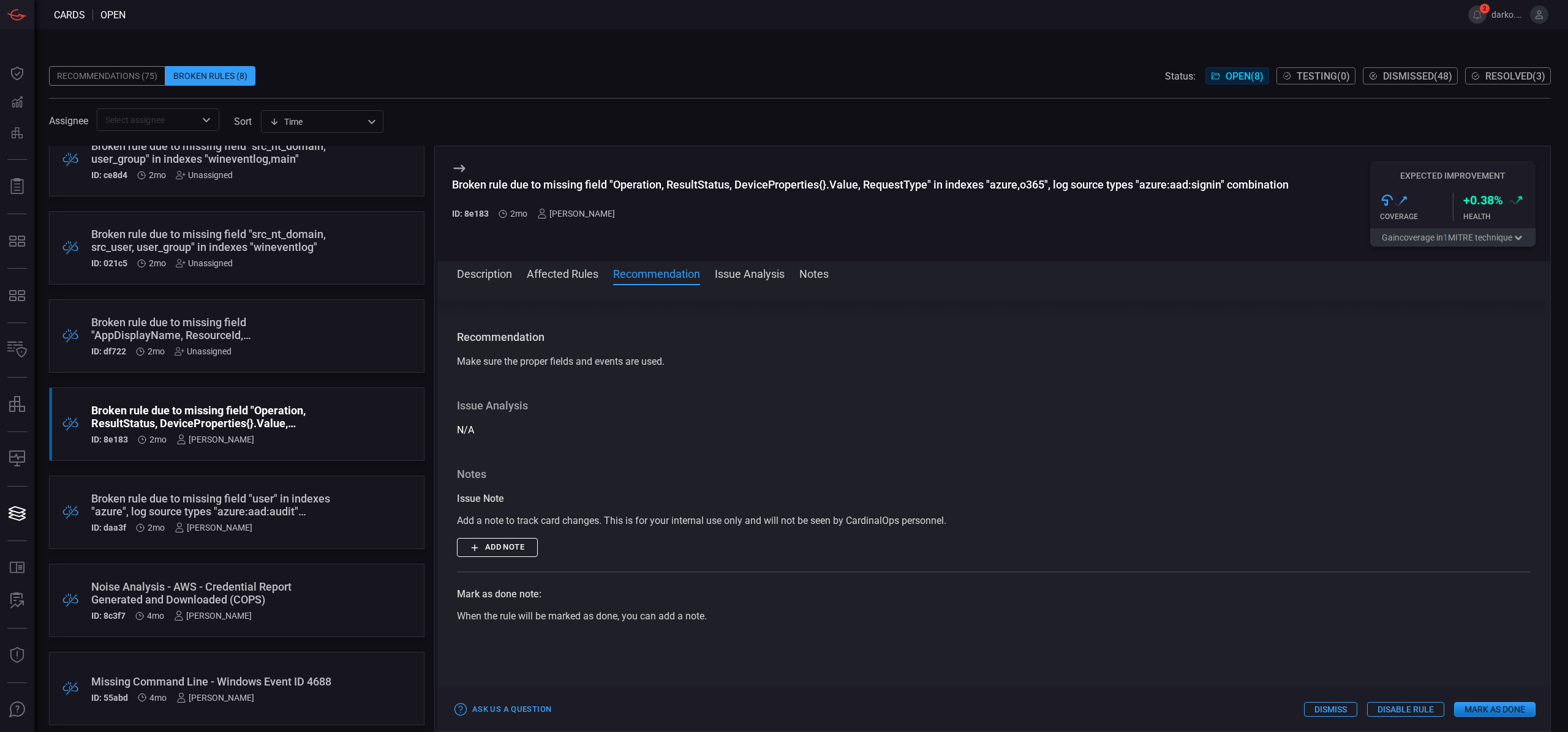
scroll to position [437, 0]
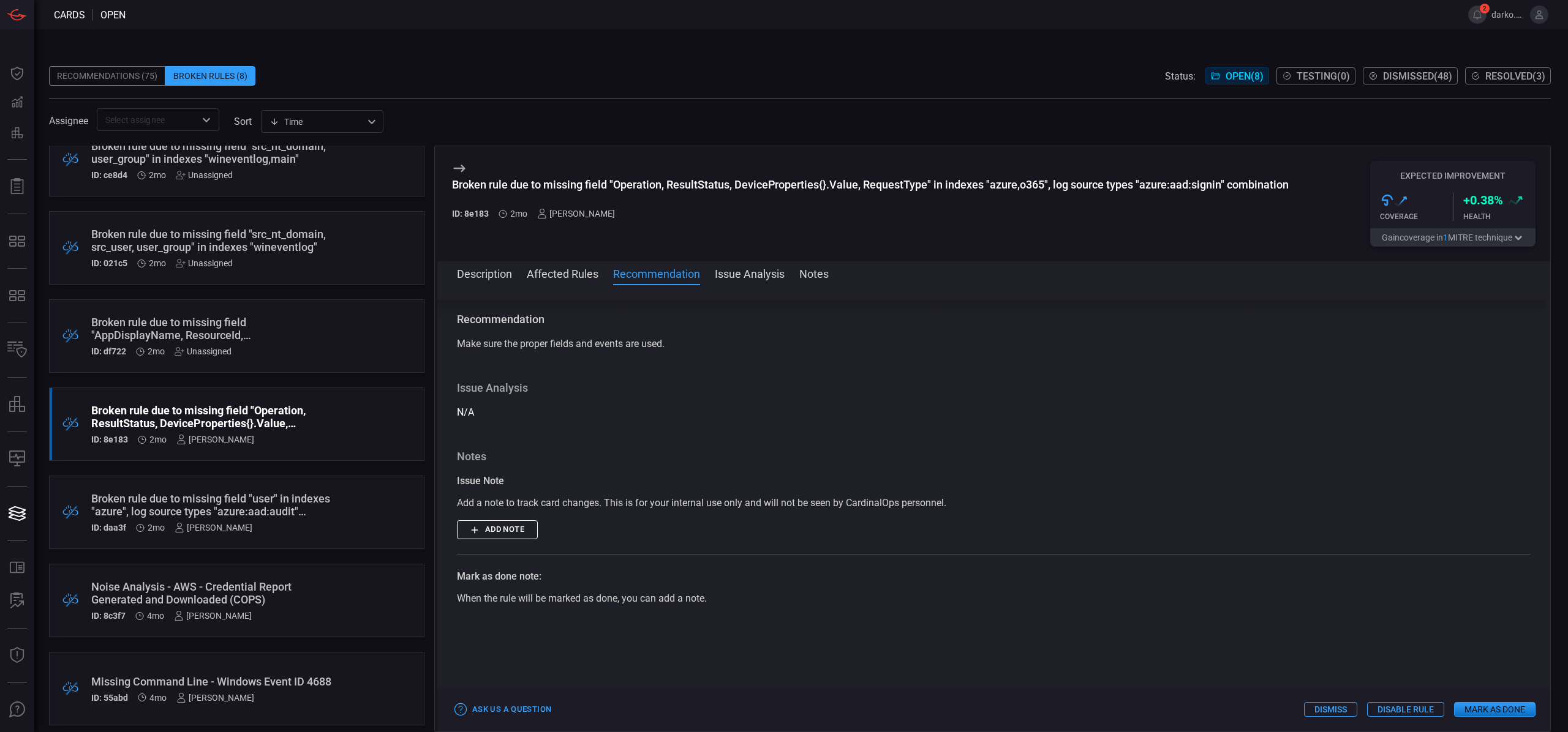
click at [745, 270] on button "Issue Analysis" at bounding box center [750, 273] width 70 height 15
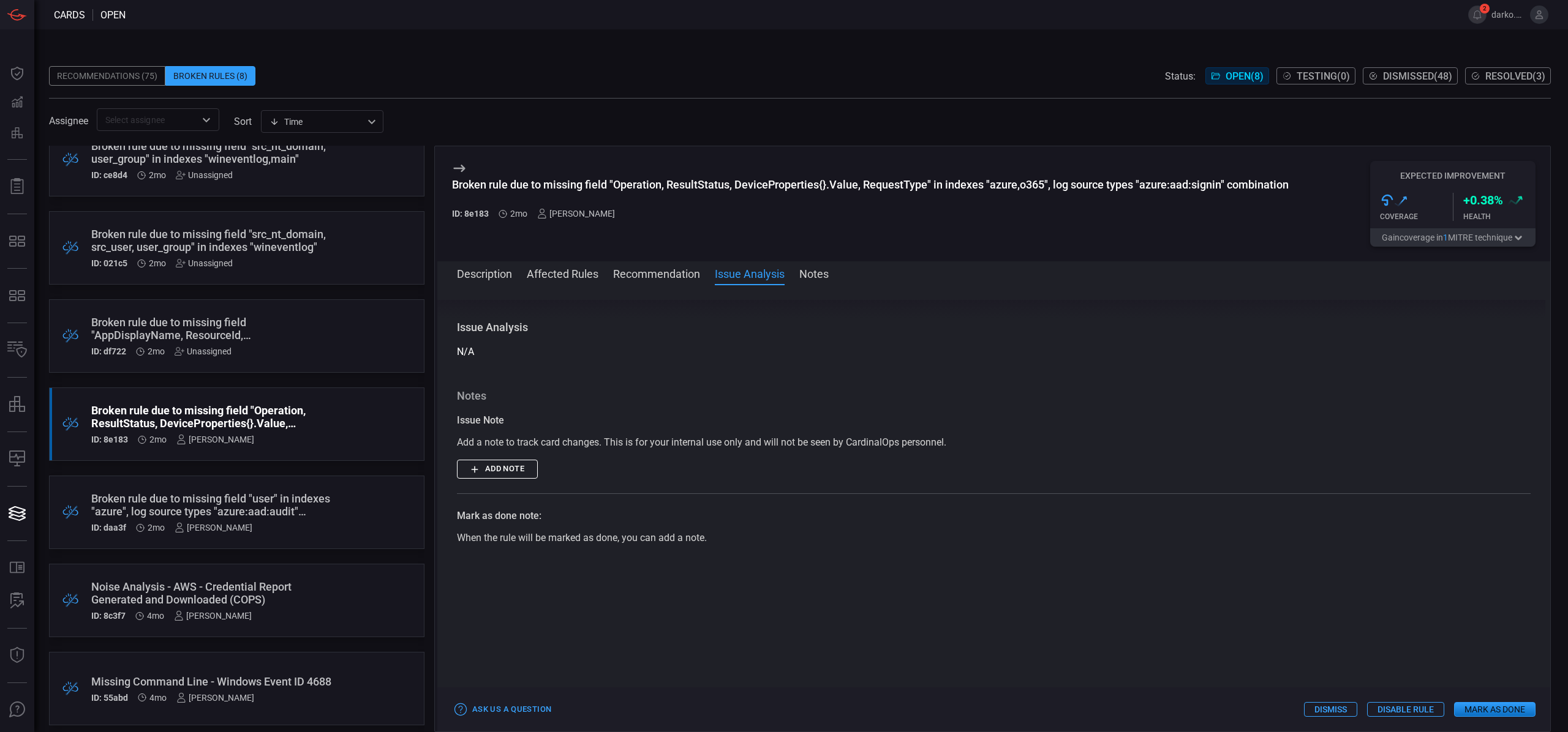
scroll to position [506, 0]
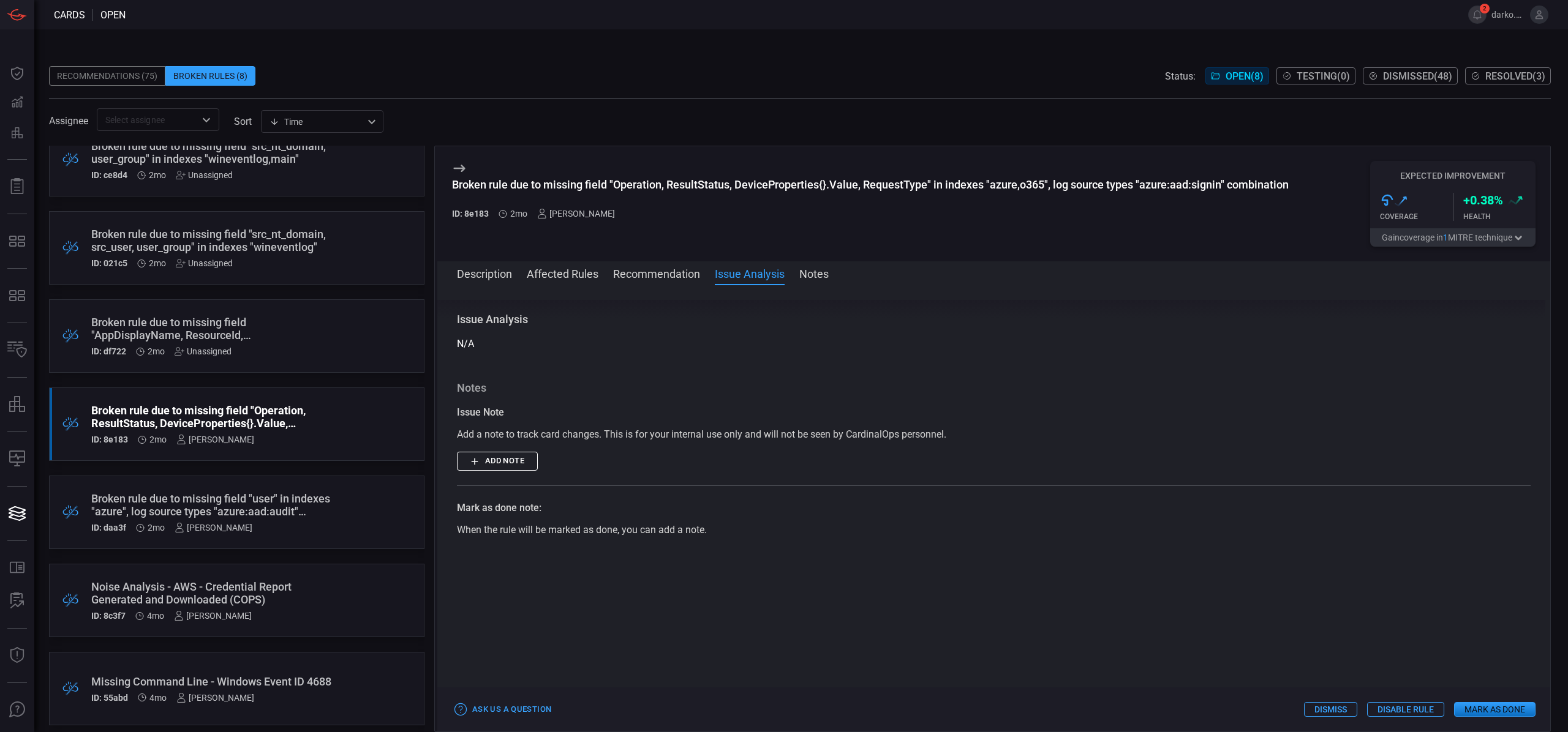
click at [809, 273] on button "Notes" at bounding box center [814, 273] width 29 height 15
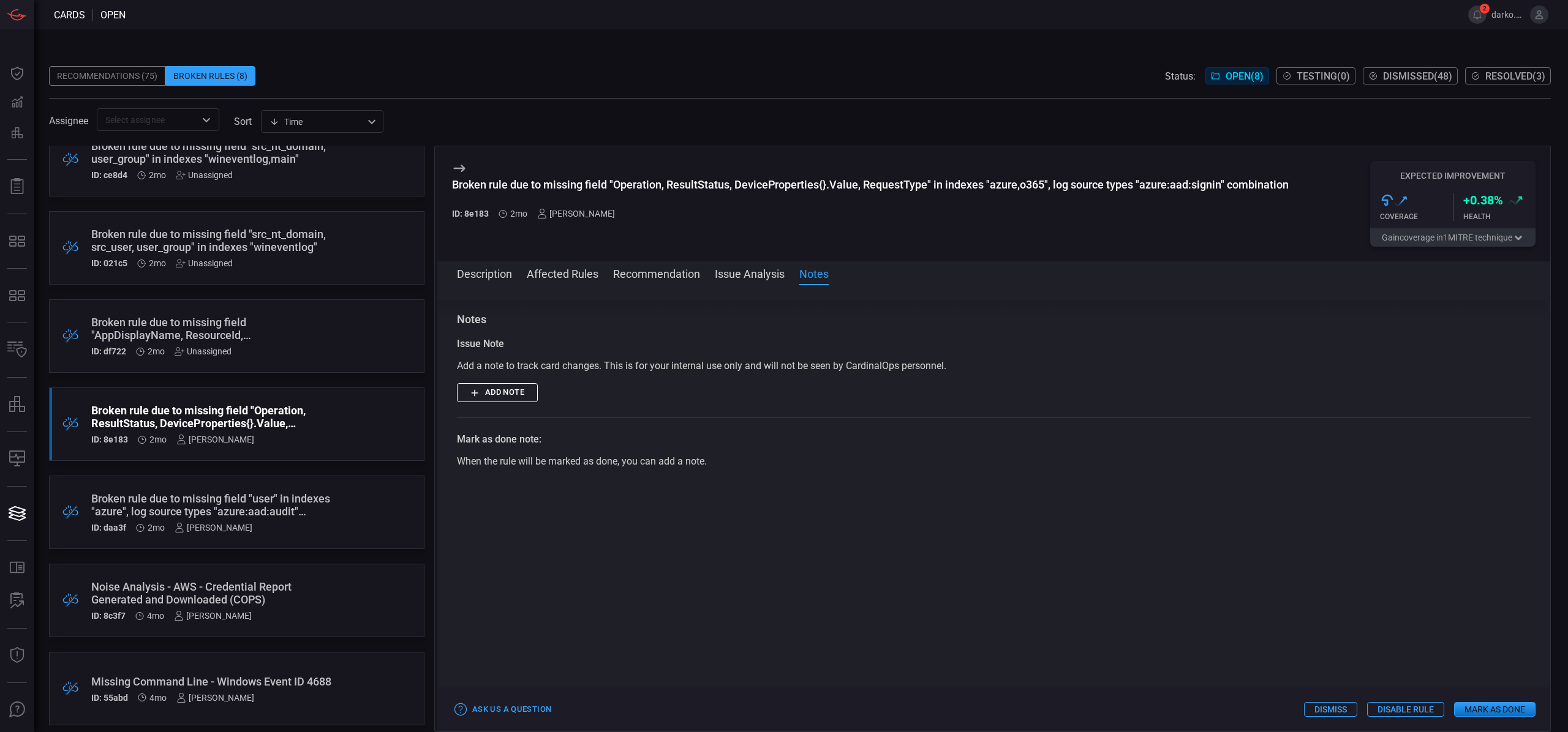
click at [496, 272] on button "Description" at bounding box center [484, 273] width 55 height 15
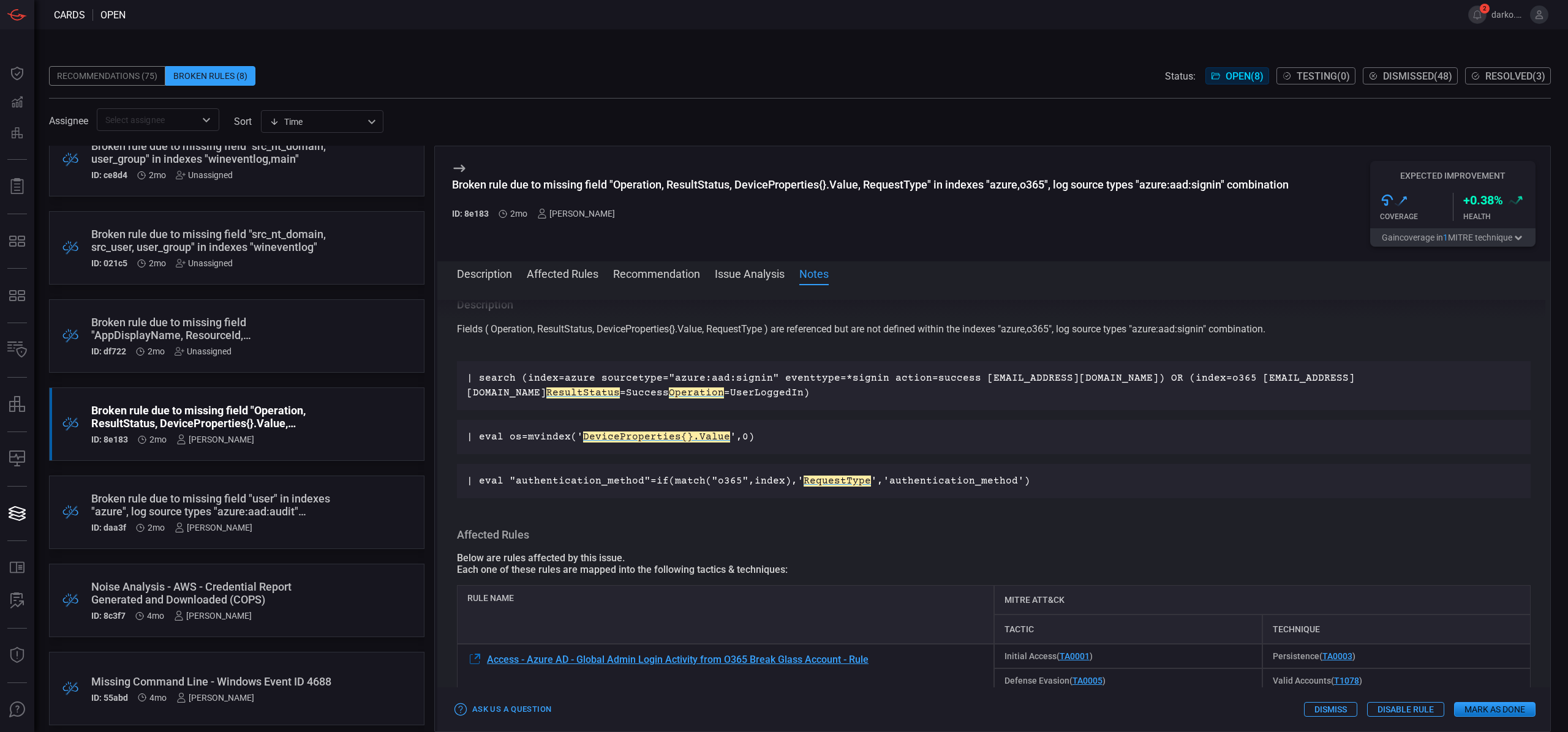
scroll to position [0, 0]
click at [631, 347] on p "Fields ( Operation, ResultStatus, DeviceProperties{}.Value, RequestType ) are r…" at bounding box center [993, 338] width 1074 height 29
click at [753, 506] on div "Description Fields ( Operation, ResultStatus, DeviceProperties{}.Value, Request…" at bounding box center [994, 506] width 1113 height 412
click at [555, 330] on p "Fields ( Operation, ResultStatus, DeviceProperties{}.Value, RequestType ) are r…" at bounding box center [993, 338] width 1074 height 29
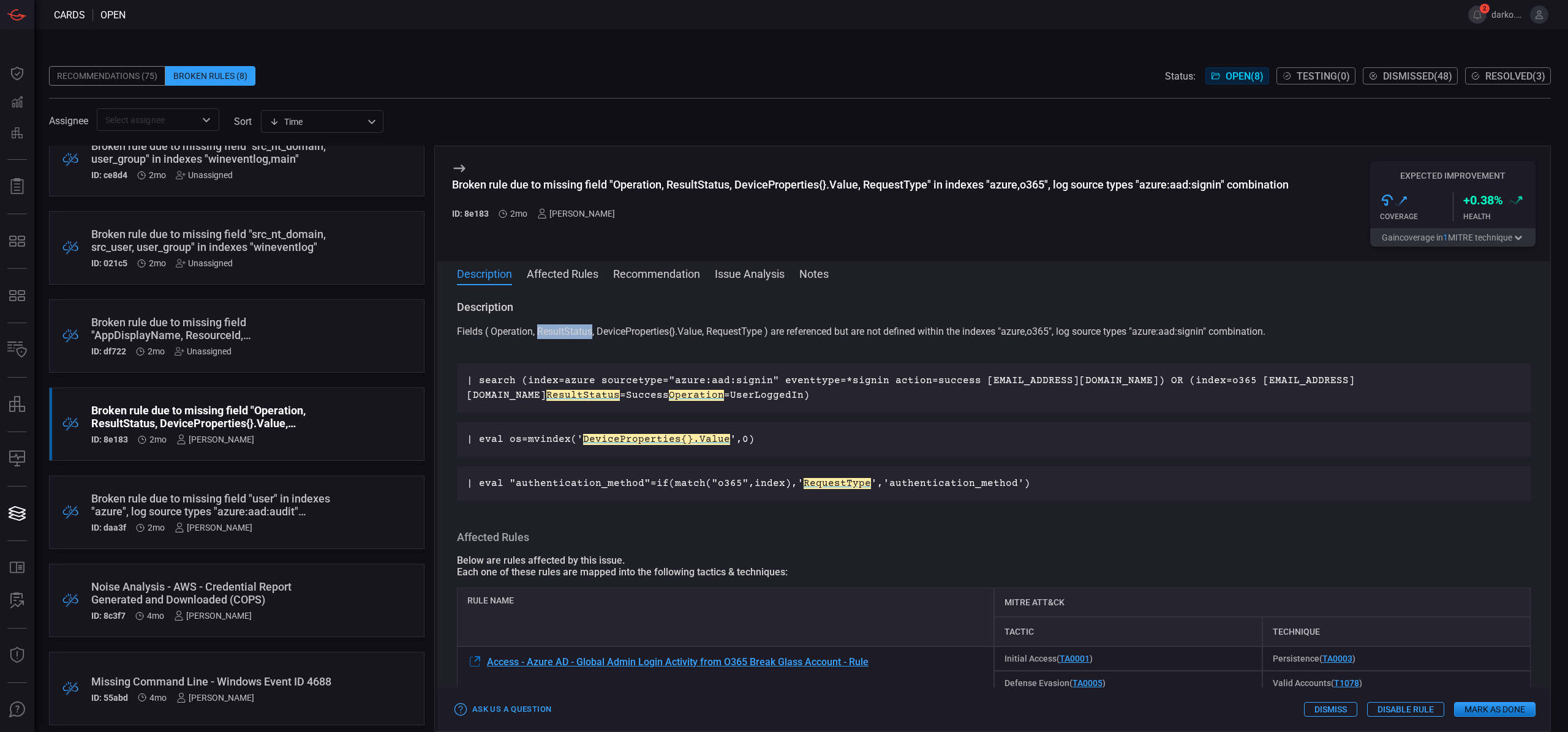
click at [555, 330] on p "Fields ( Operation, ResultStatus, DeviceProperties{}.Value, RequestType ) are r…" at bounding box center [993, 338] width 1074 height 29
copy p "ResultStatus"
click at [642, 333] on p "Fields ( Operation, ResultStatus, DeviceProperties{}.Value, RequestType ) are r…" at bounding box center [993, 338] width 1074 height 29
click at [738, 332] on p "Fields ( Operation, ResultStatus, DeviceProperties{}.Value, RequestType ) are r…" at bounding box center [993, 338] width 1074 height 29
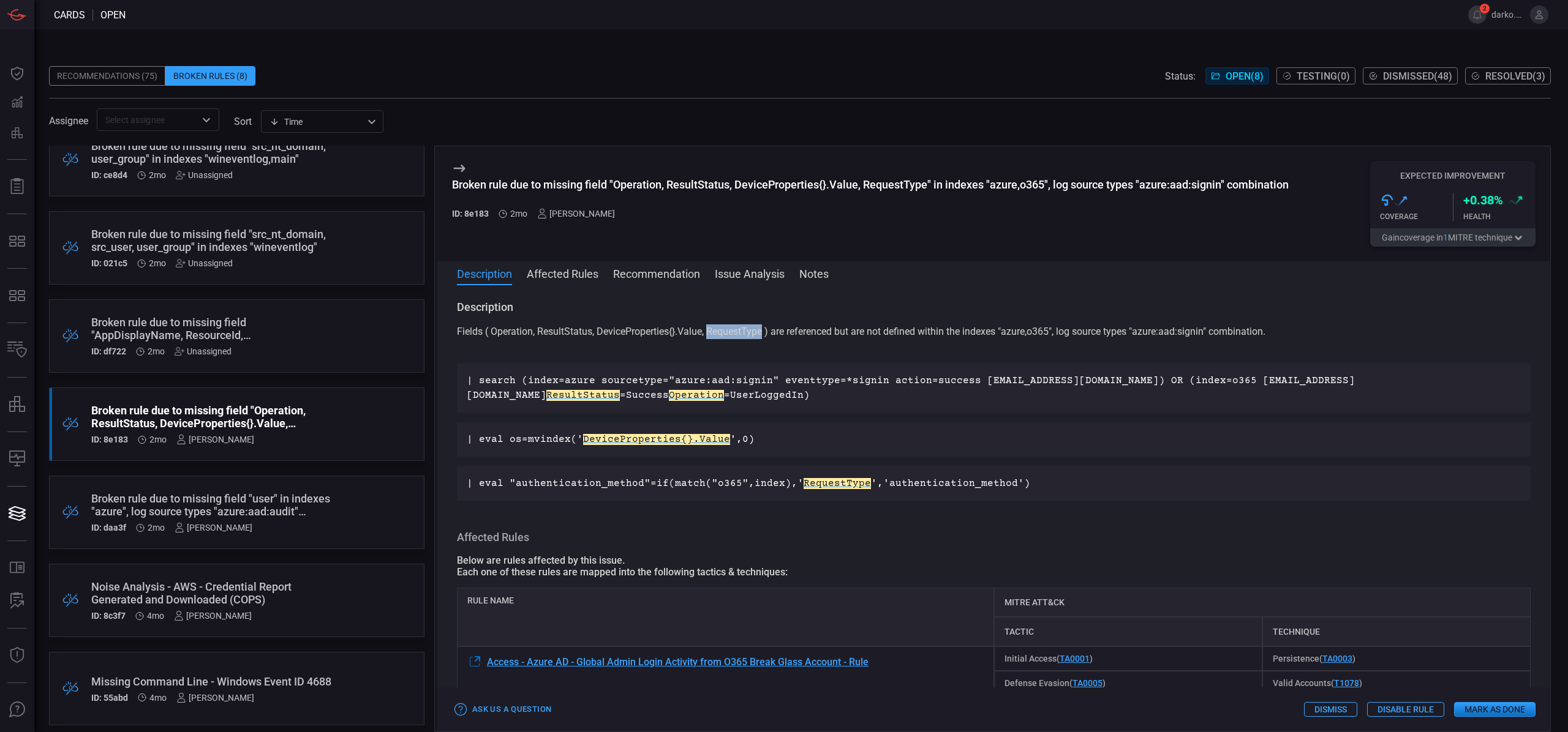
click at [740, 332] on p "Fields ( Operation, ResultStatus, DeviceProperties{}.Value, RequestType ) are r…" at bounding box center [993, 338] width 1074 height 29
click at [519, 332] on p "Fields ( Operation, ResultStatus, DeviceProperties{}.Value, RequestType ) are r…" at bounding box center [993, 338] width 1074 height 29
click at [515, 332] on p "Fields ( Operation, ResultStatus, DeviceProperties{}.Value, RequestType ) are r…" at bounding box center [993, 338] width 1074 height 29
click at [516, 331] on p "Fields ( Operation, ResultStatus, DeviceProperties{}.Value, RequestType ) are r…" at bounding box center [993, 338] width 1074 height 29
click at [1503, 235] on button "Gain coverage in 1 MITRE technique" at bounding box center [1453, 237] width 165 height 18
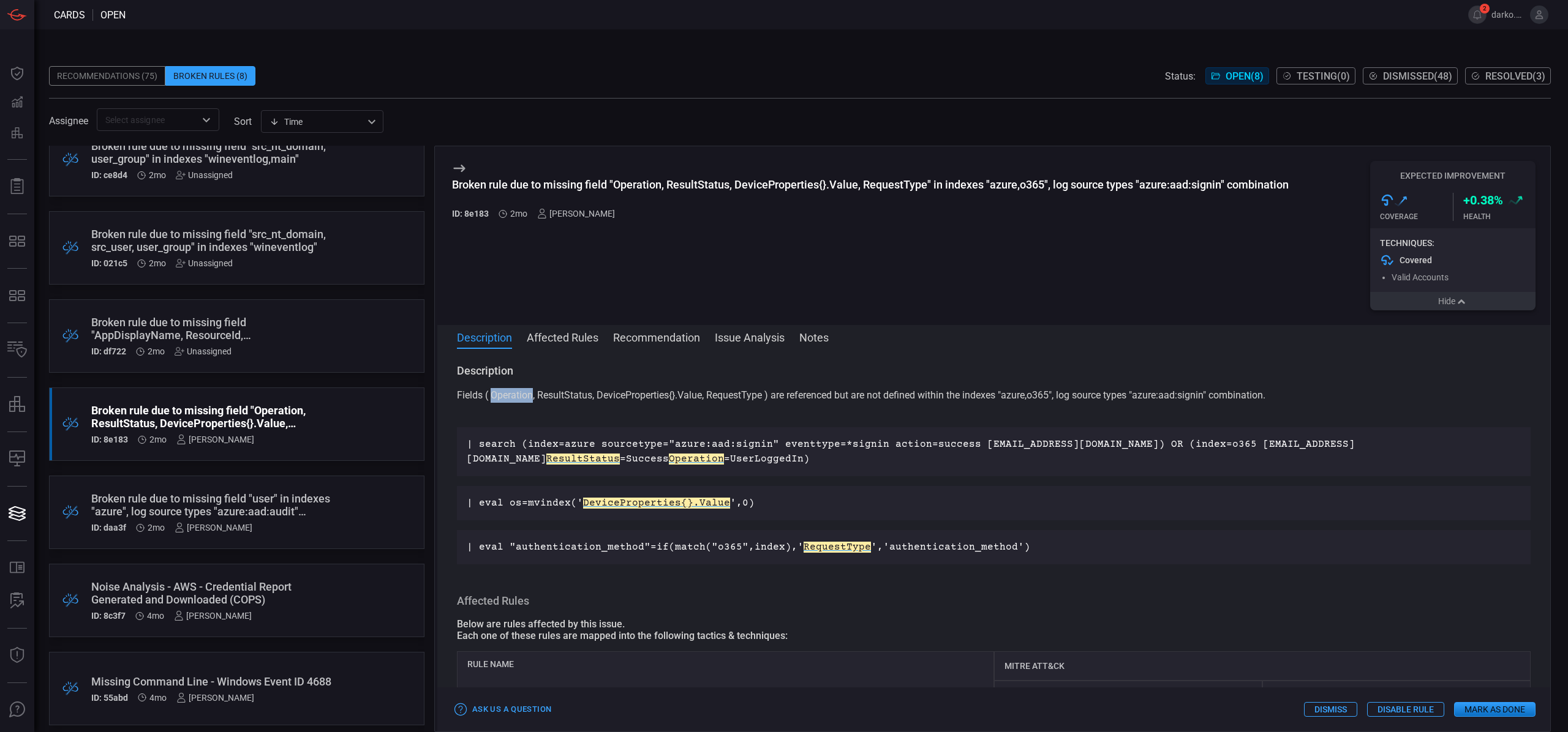
click at [1461, 303] on icon "button" at bounding box center [1462, 301] width 12 height 10
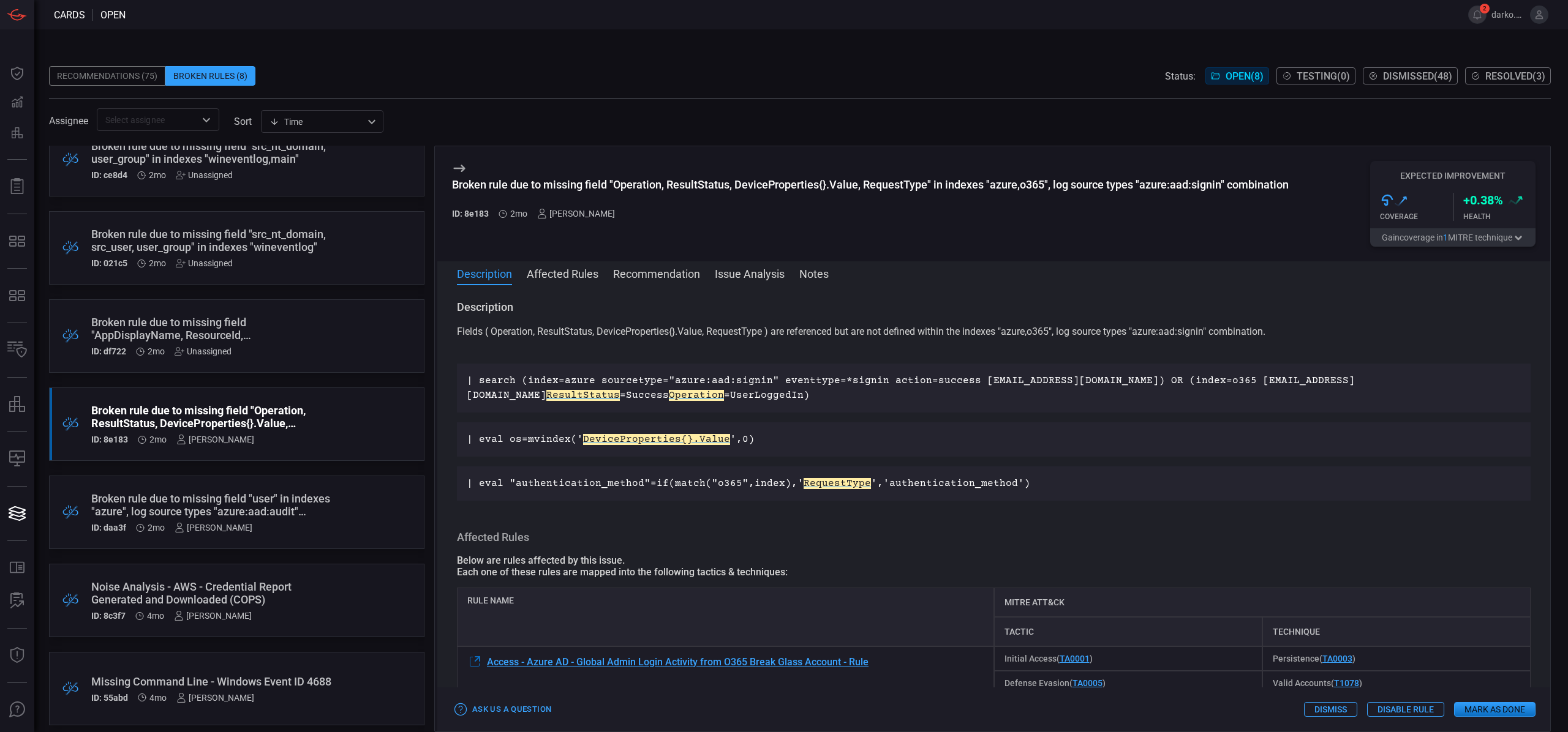
drag, startPoint x: 583, startPoint y: 327, endPoint x: 576, endPoint y: 332, distance: 8.6
click at [583, 327] on p "Fields ( Operation, ResultStatus, DeviceProperties{}.Value, RequestType ) are r…" at bounding box center [993, 338] width 1074 height 29
click at [573, 333] on p "Fields ( Operation, ResultStatus, DeviceProperties{}.Value, RequestType ) are r…" at bounding box center [993, 338] width 1074 height 29
click at [573, 333] on p "Fields ( Operation, ResultStatus, DeviceProperties{}.Value, RequestType ) are r…" at bounding box center [993, 338] width 1074 height 29
click at [632, 330] on p "Fields ( Operation, ResultStatus, DeviceProperties{}.Value, RequestType ) are r…" at bounding box center [993, 338] width 1074 height 29
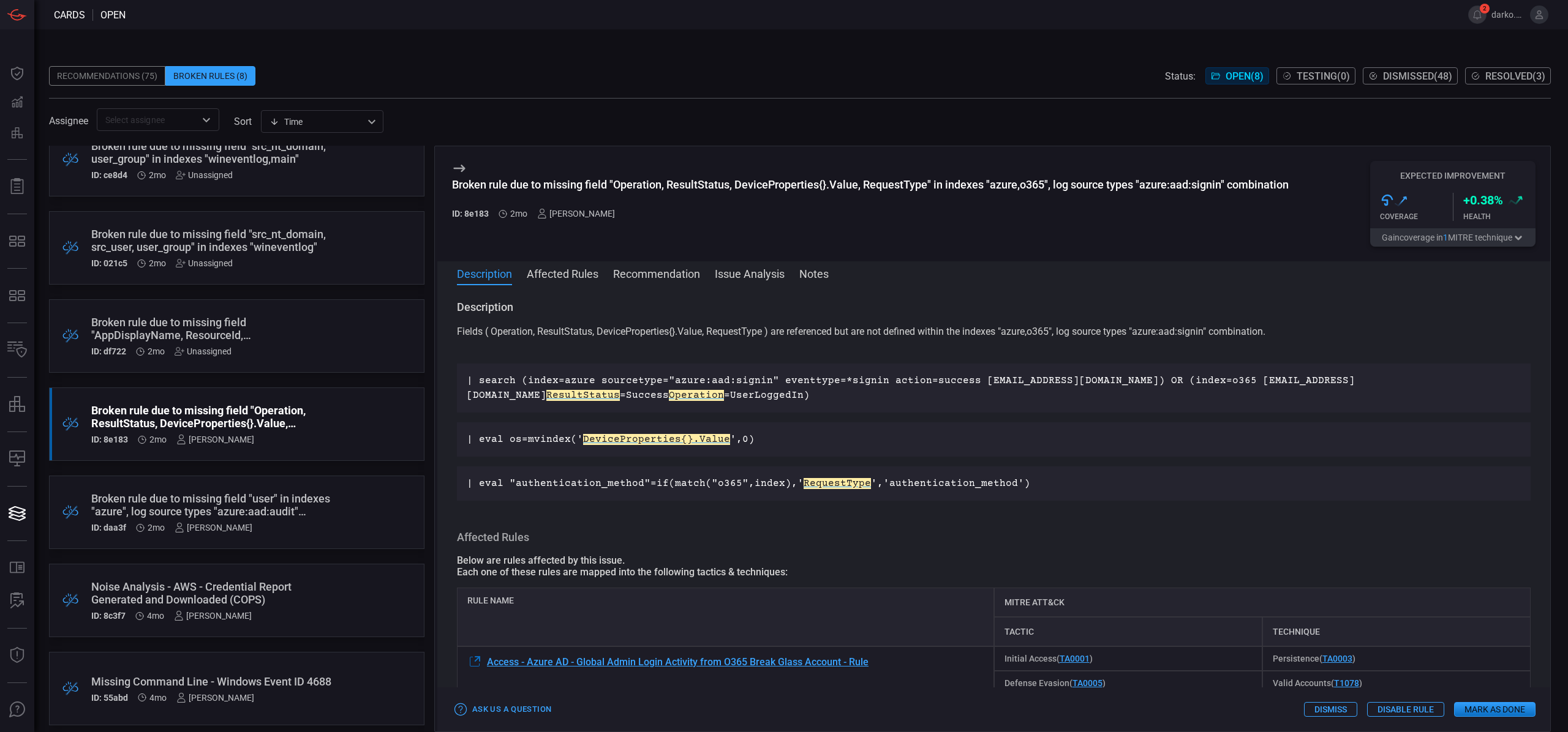
click at [633, 330] on p "Fields ( Operation, ResultStatus, DeviceProperties{}.Value, RequestType ) are r…" at bounding box center [993, 338] width 1074 height 29
click at [637, 331] on p "Fields ( Operation, ResultStatus, DeviceProperties{}.Value, RequestType ) are r…" at bounding box center [993, 338] width 1074 height 29
click at [740, 331] on p "Fields ( Operation, ResultStatus, DeviceProperties{}.Value, RequestType ) are r…" at bounding box center [993, 338] width 1074 height 29
click at [740, 331] on p "Fields ( Operation, ResultStatus, DeviceProperties{}.Value, RequestType ) are r…" at bounding box center [993, 338] width 1074 height 29
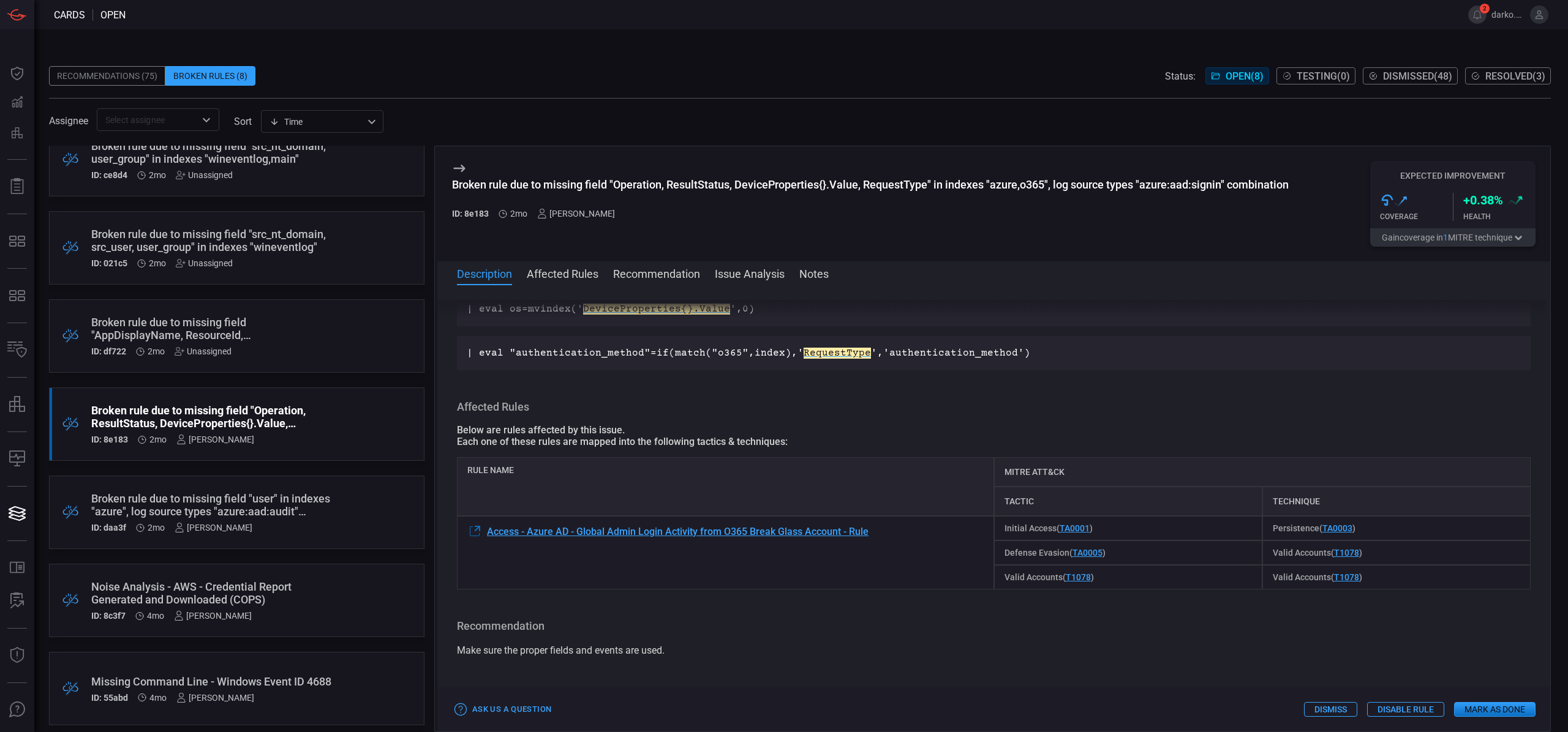
scroll to position [186, 0]
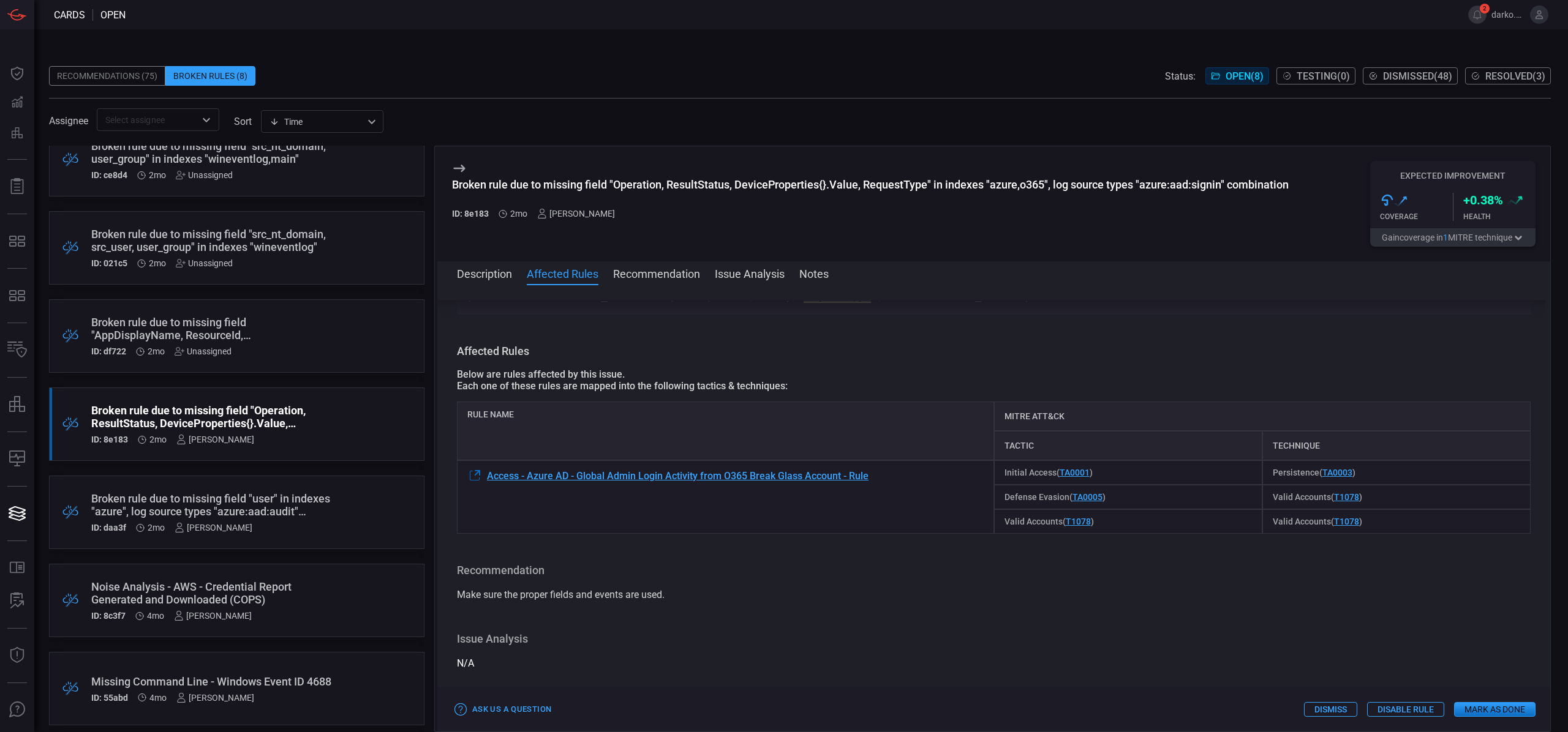
click at [296, 587] on div "Noise Analysis - AWS - Credential Report Generated and Downloaded (COPS)" at bounding box center [213, 593] width 245 height 26
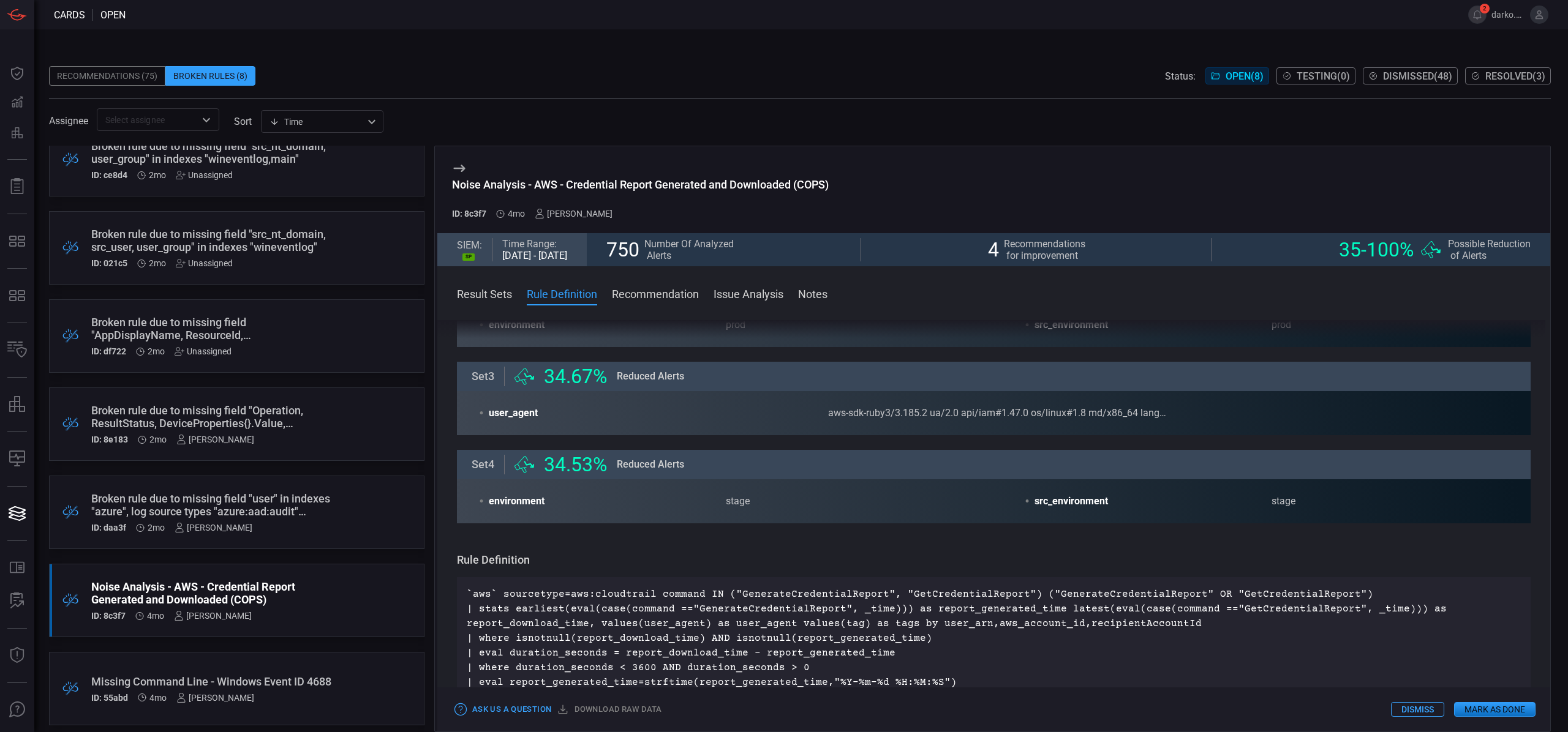
scroll to position [214, 0]
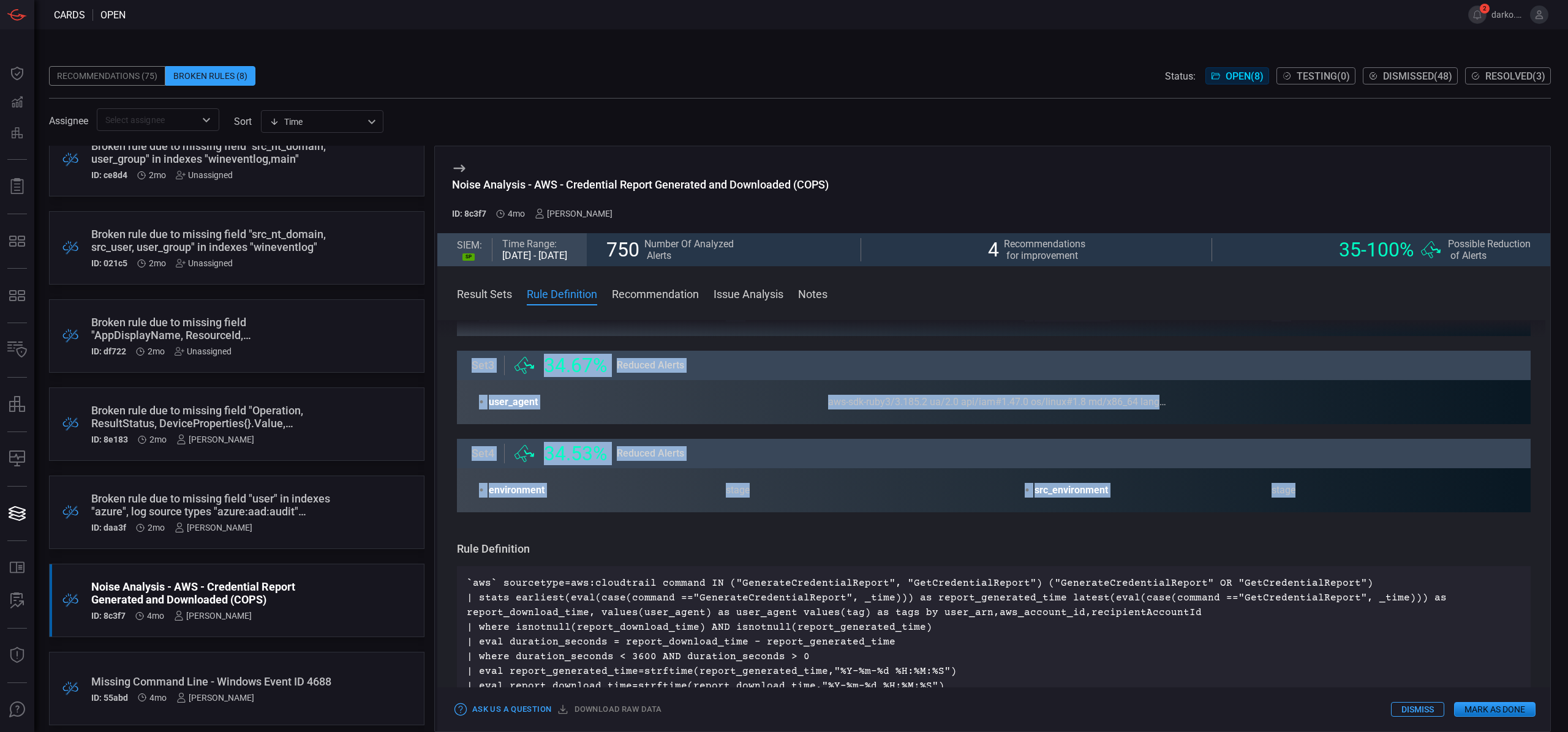
drag, startPoint x: 477, startPoint y: 328, endPoint x: 636, endPoint y: 532, distance: 258.6
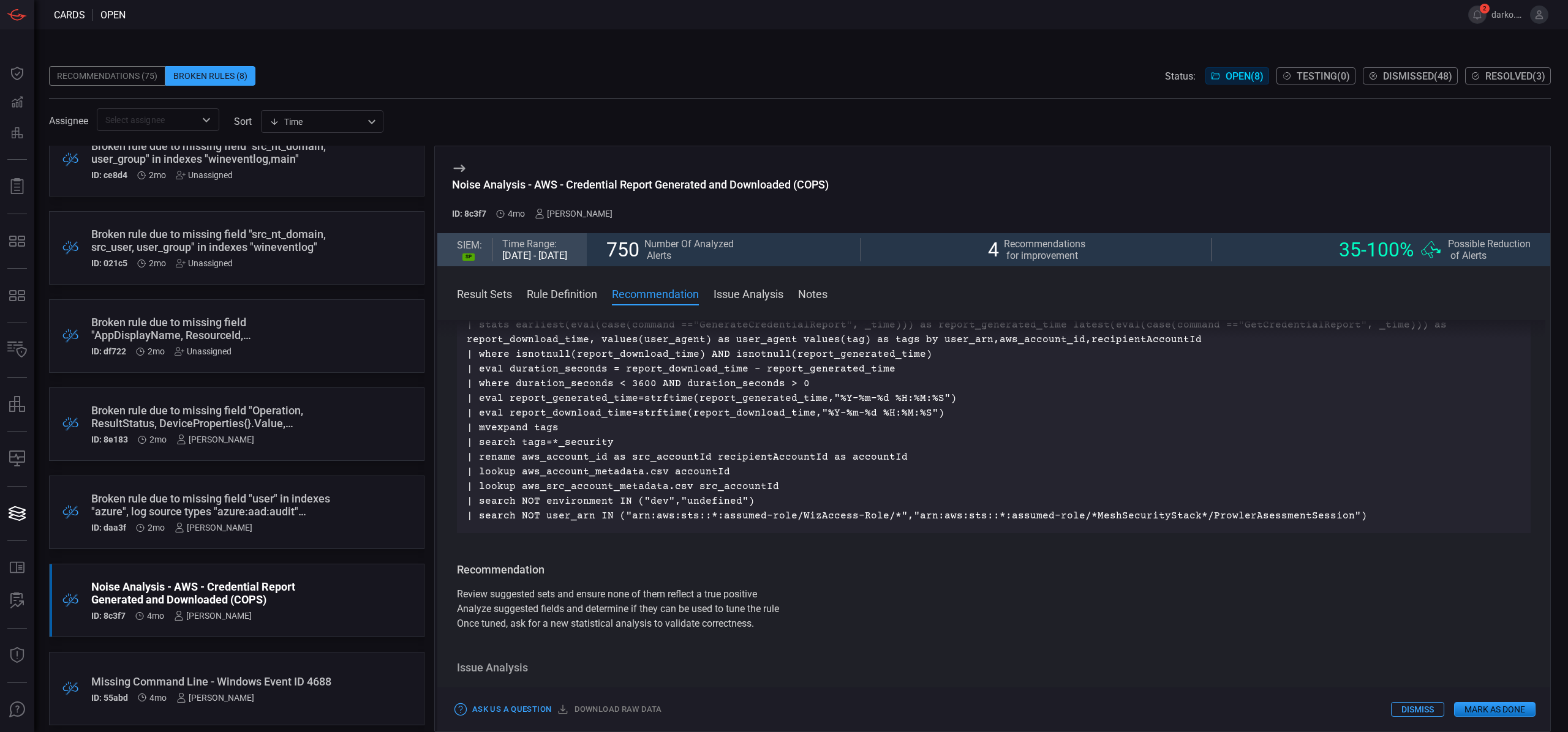
scroll to position [486, 0]
drag, startPoint x: 767, startPoint y: 630, endPoint x: 463, endPoint y: 572, distance: 309.5
click at [460, 573] on div "Recommendation Review suggested sets and ensure none of them reflect a true pos…" at bounding box center [993, 598] width 1074 height 69
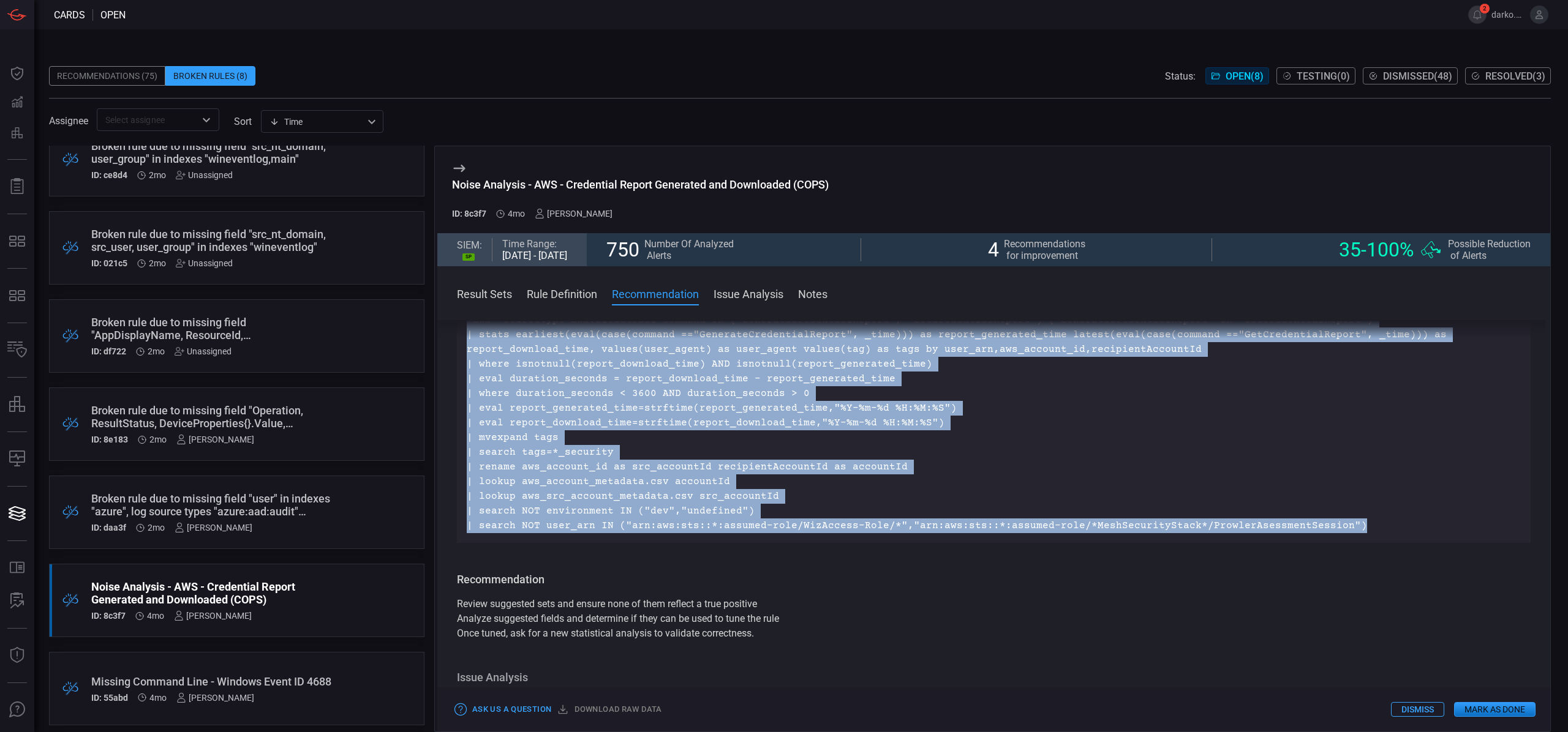
scroll to position [324, 0]
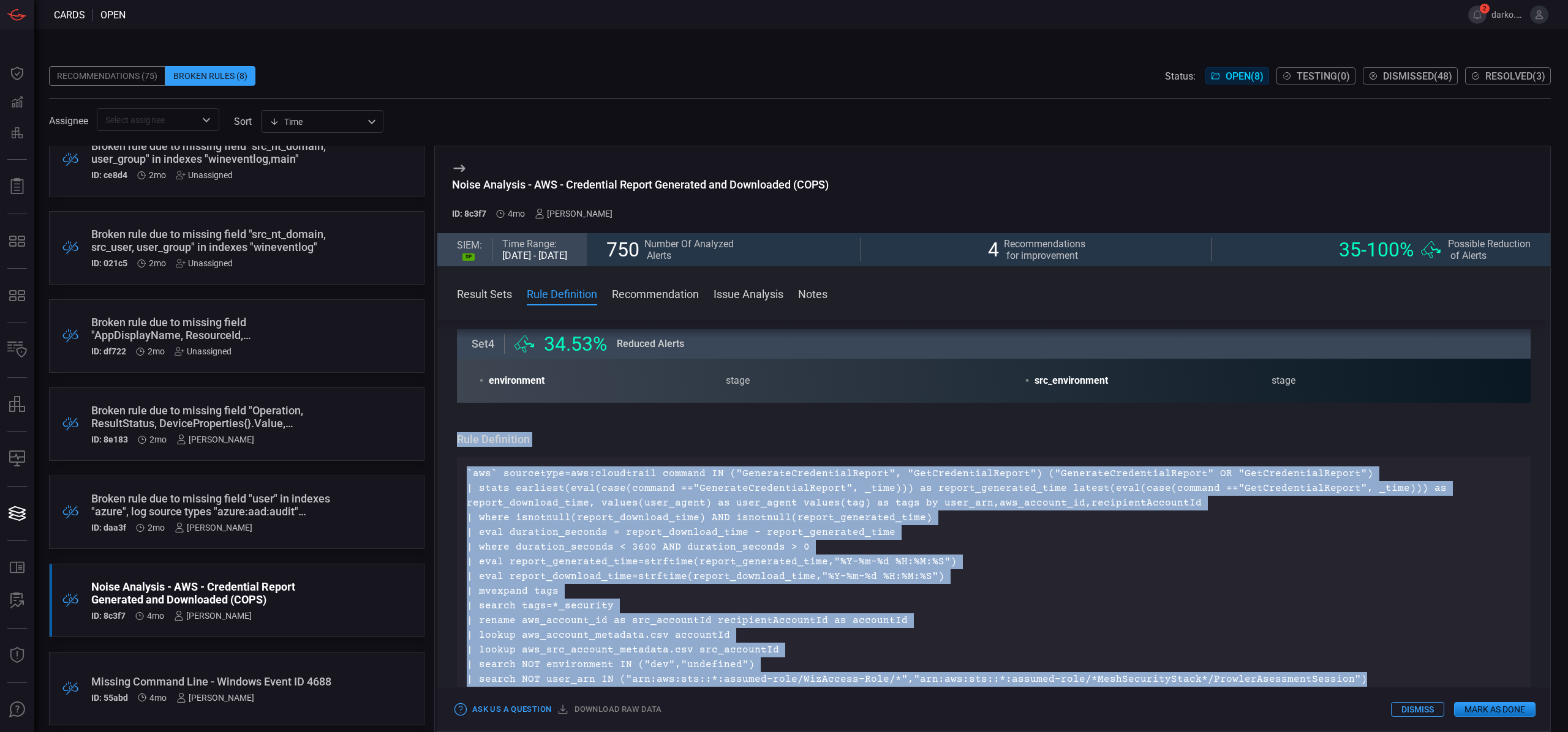
drag, startPoint x: 1337, startPoint y: 517, endPoint x: 450, endPoint y: 437, distance: 890.6
click at [442, 438] on div "Result Sets The platform performed a statistical analysis on all alerts which w…" at bounding box center [994, 524] width 1113 height 407
click at [703, 452] on div "Rule Definition `aws` sourcetype=aws:cloudtrail command IN ("GenerateCredential…" at bounding box center [993, 565] width 1074 height 265
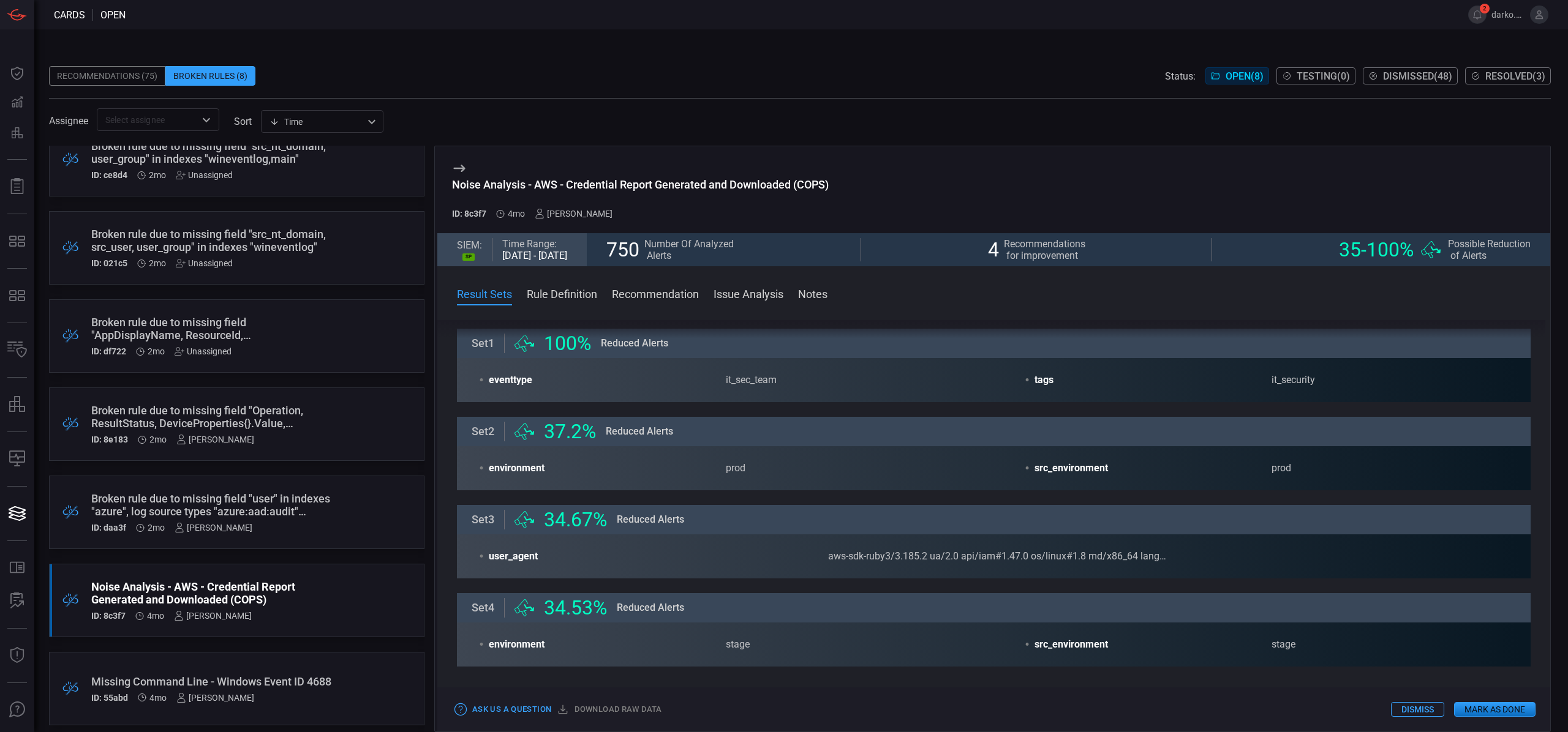
scroll to position [51, 0]
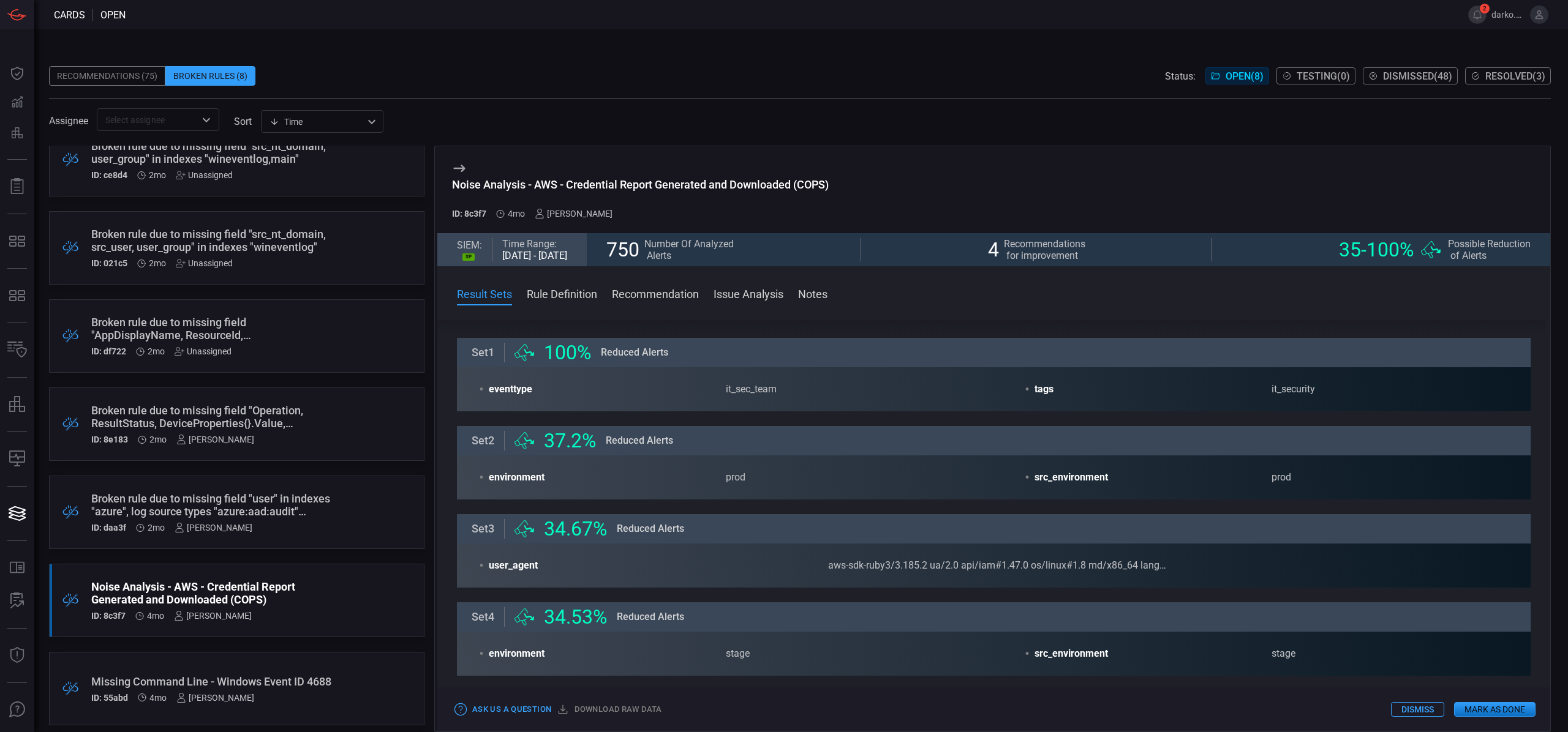
click at [1038, 567] on div "aws-sdk-ruby3/3.185.2 ua/2.0 api/iam#1.47.0 os/linux#1.8 md/x86_64 lang/jruby#[…" at bounding box center [998, 565] width 339 height 15
click at [1035, 565] on div "aws-sdk-ruby3/3.185.2 ua/2.0 api/iam#1.47.0 os/linux#1.8 md/x86_64 lang/jruby#[…" at bounding box center [998, 565] width 339 height 15
click at [1036, 565] on div "aws-sdk-ruby3/3.185.2 ua/2.0 api/iam#1.47.0 os/linux#1.8 md/x86_64 lang/jruby#[…" at bounding box center [998, 565] width 339 height 15
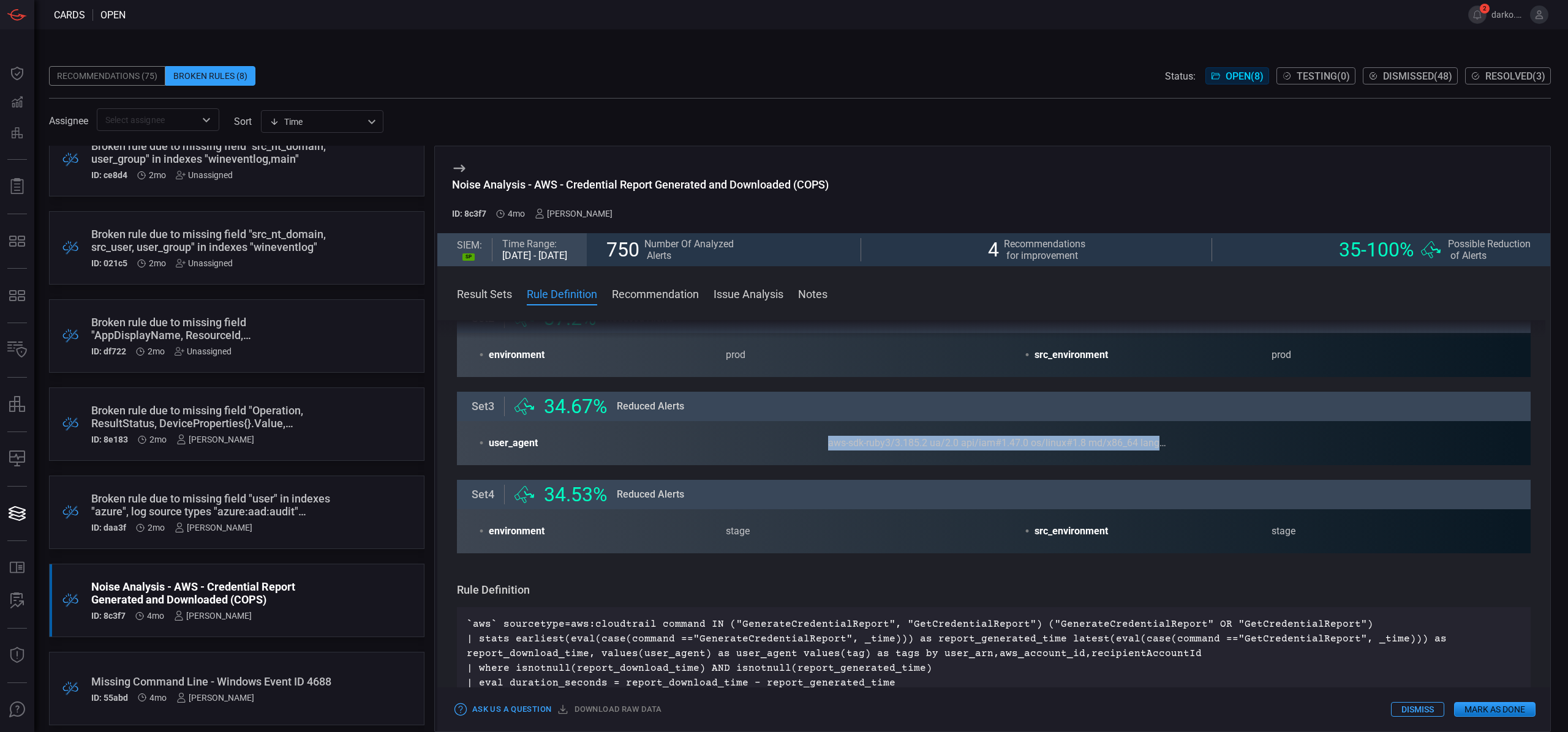
scroll to position [159, 0]
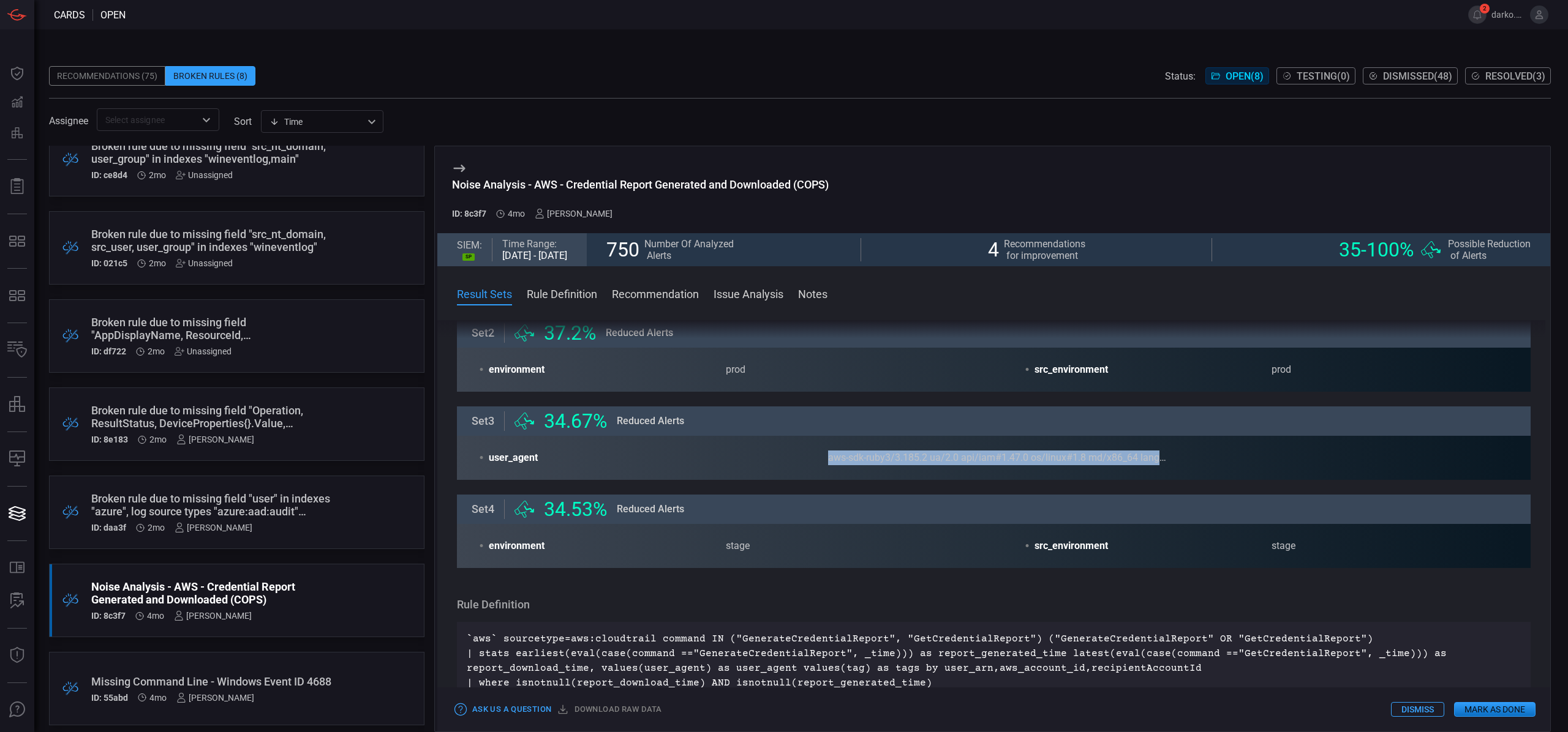
click at [876, 458] on div "aws-sdk-ruby3/3.185.2 ua/2.0 api/iam#1.47.0 os/linux#1.8 md/x86_64 lang/jruby#[…" at bounding box center [998, 458] width 339 height 15
drag, startPoint x: 807, startPoint y: 457, endPoint x: 1007, endPoint y: 460, distance: 200.0
click at [1007, 460] on div "• user_agent aws-sdk-ruby3/3.185.2 ua/2.0 api/iam#1.47.0 os/linux#1.8 md/x86_64…" at bounding box center [823, 458] width 688 height 15
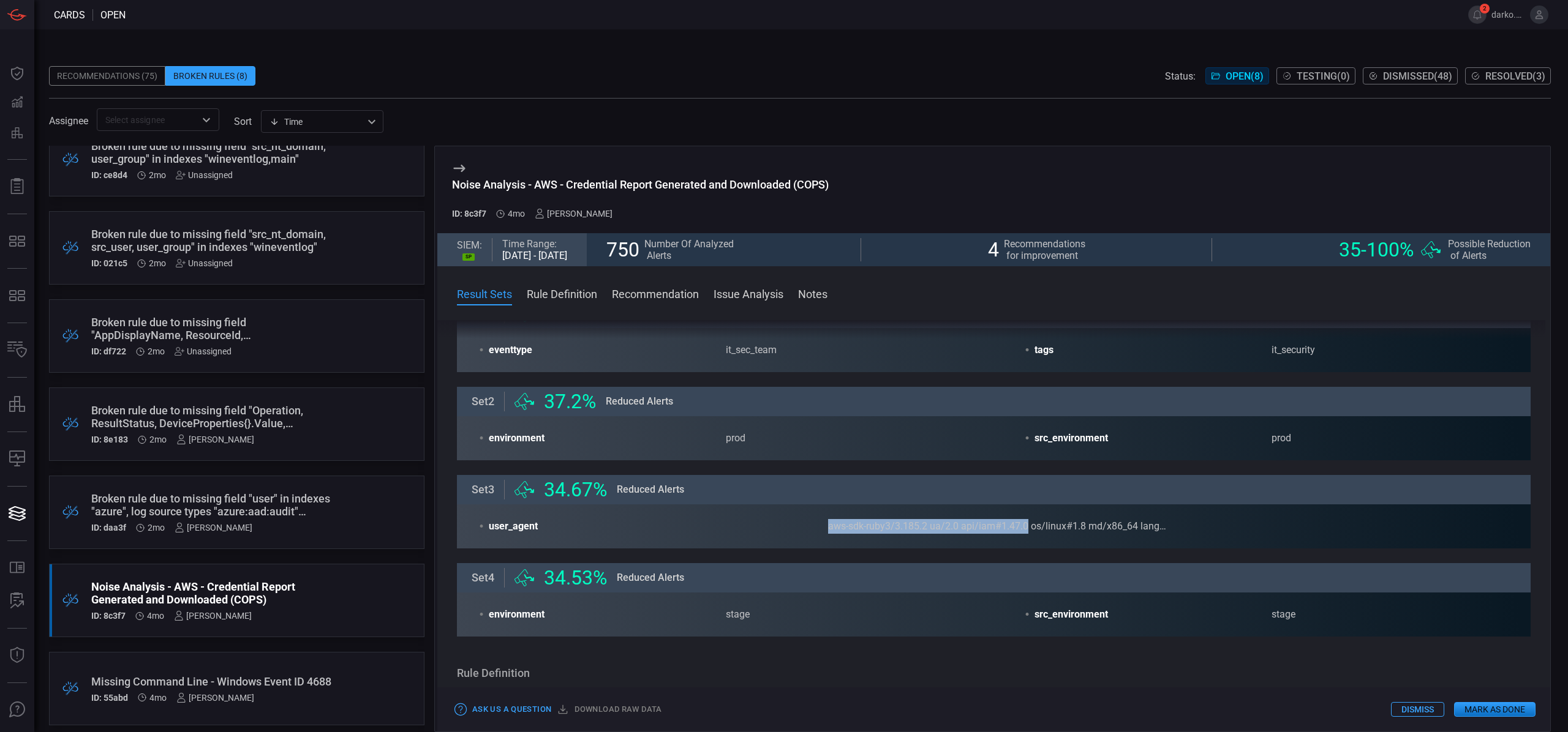
scroll to position [59, 0]
